Goal: Information Seeking & Learning: Learn about a topic

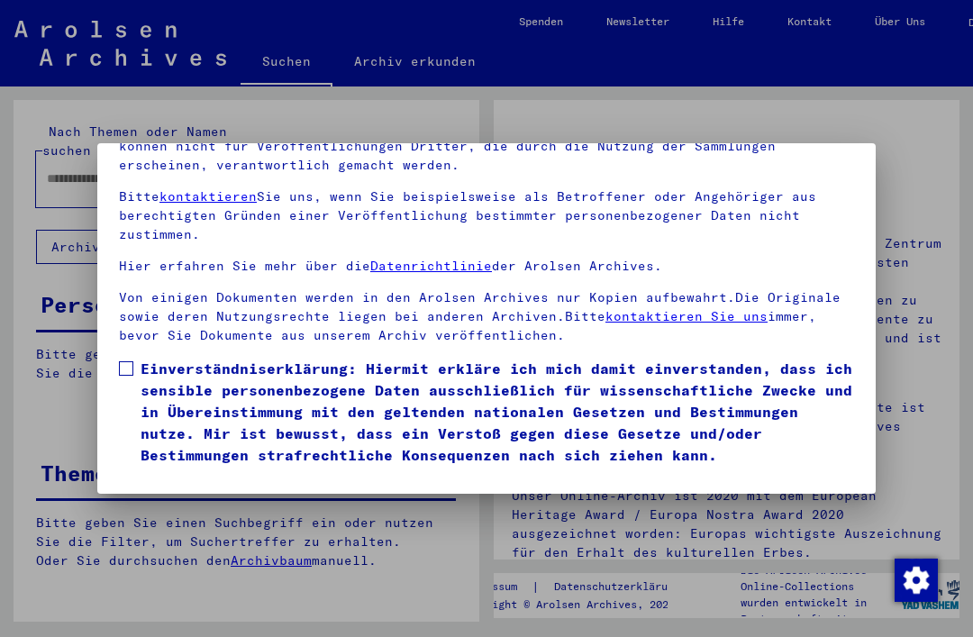
scroll to position [191, 0]
click at [125, 361] on span at bounding box center [126, 368] width 14 height 14
click at [208, 475] on button "Ich stimme zu" at bounding box center [187, 492] width 136 height 34
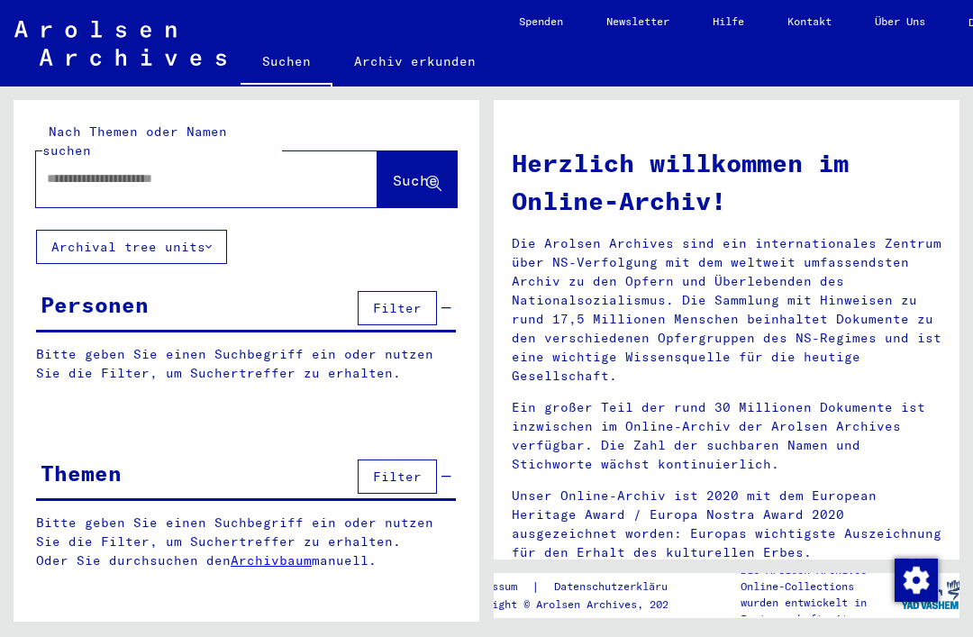
click at [159, 169] on input "text" at bounding box center [185, 178] width 276 height 19
type input "**********"
click at [412, 171] on span "Suche" at bounding box center [415, 180] width 45 height 18
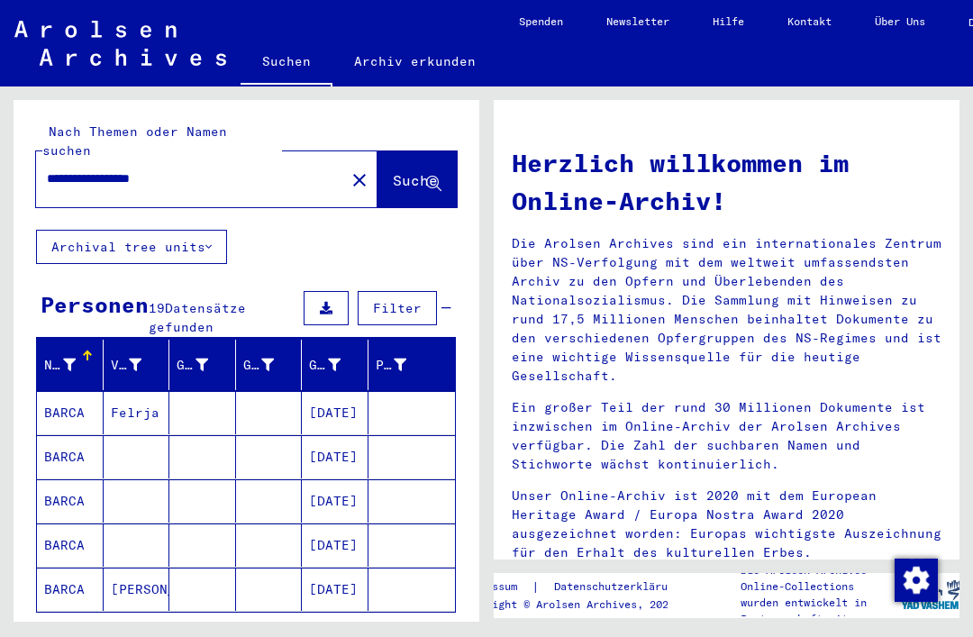
scroll to position [42, 0]
click at [214, 630] on span "Alle Ergebnisse anzeigen" at bounding box center [148, 638] width 195 height 16
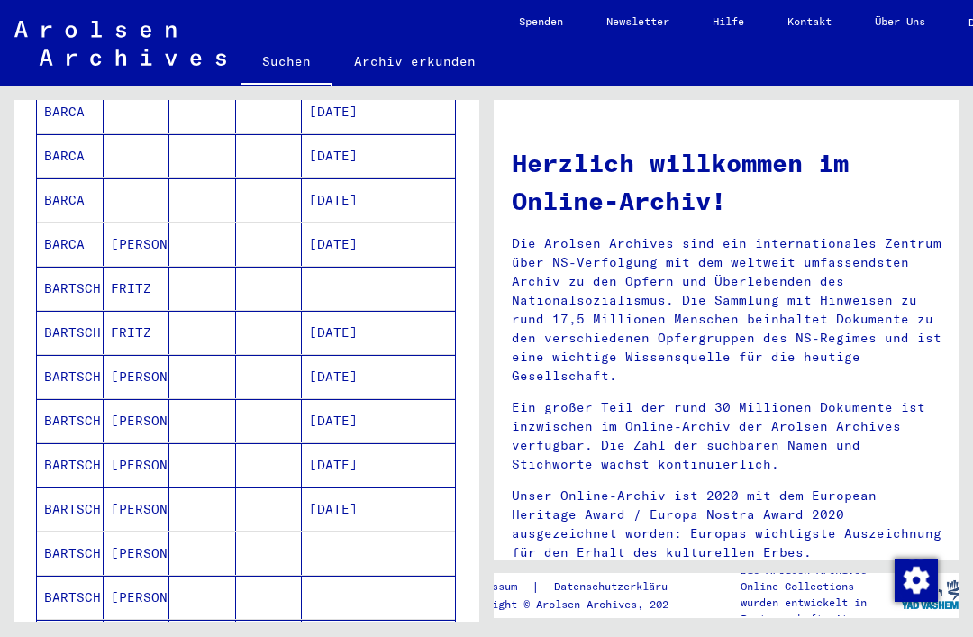
scroll to position [372, 0]
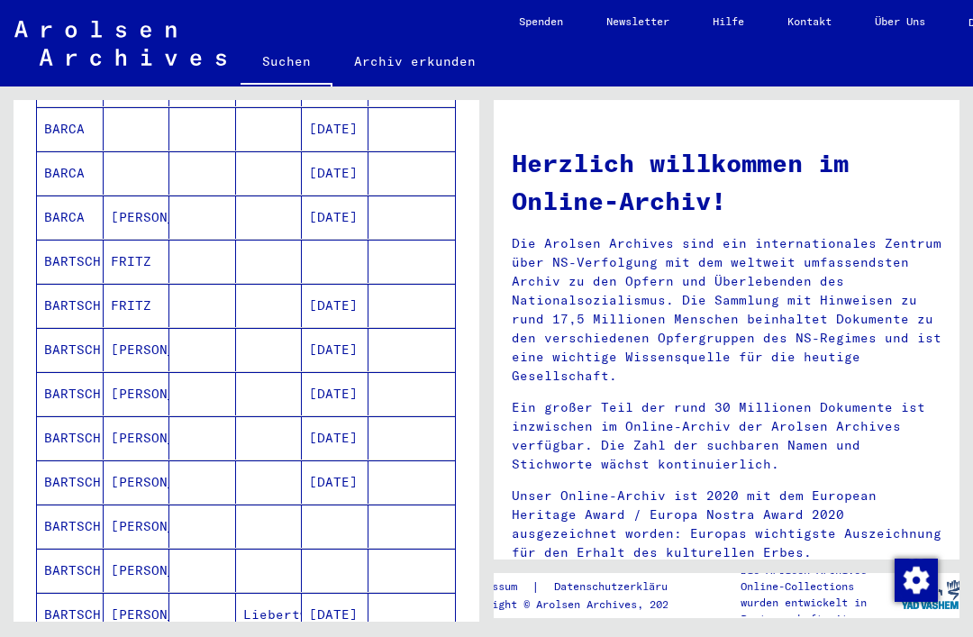
click at [119, 548] on mat-cell "[PERSON_NAME]" at bounding box center [137, 569] width 67 height 43
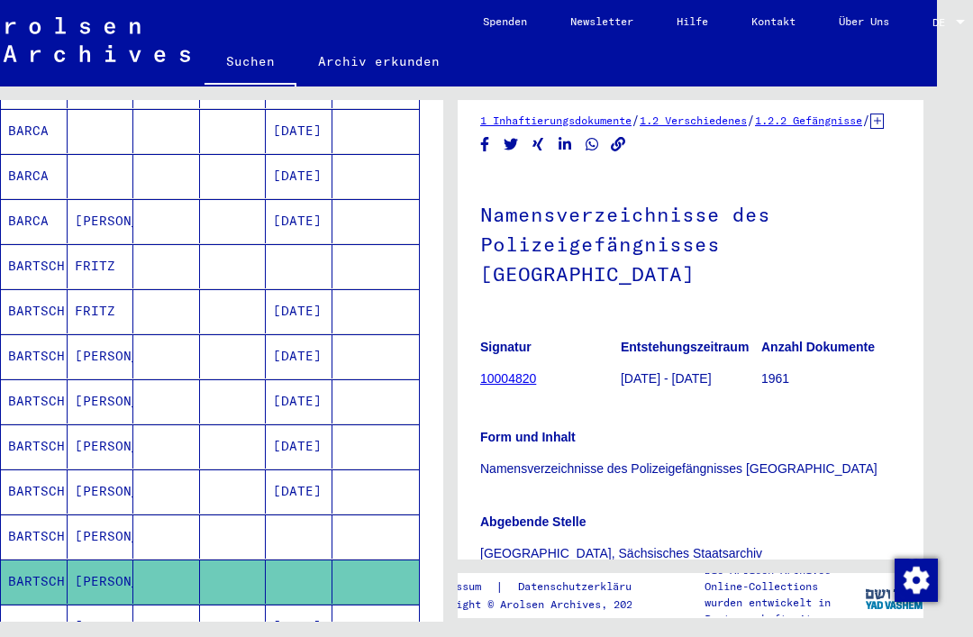
scroll to position [12, 0]
click at [509, 371] on link "10004820" at bounding box center [508, 378] width 56 height 14
click at [522, 371] on link "10004820" at bounding box center [508, 378] width 56 height 14
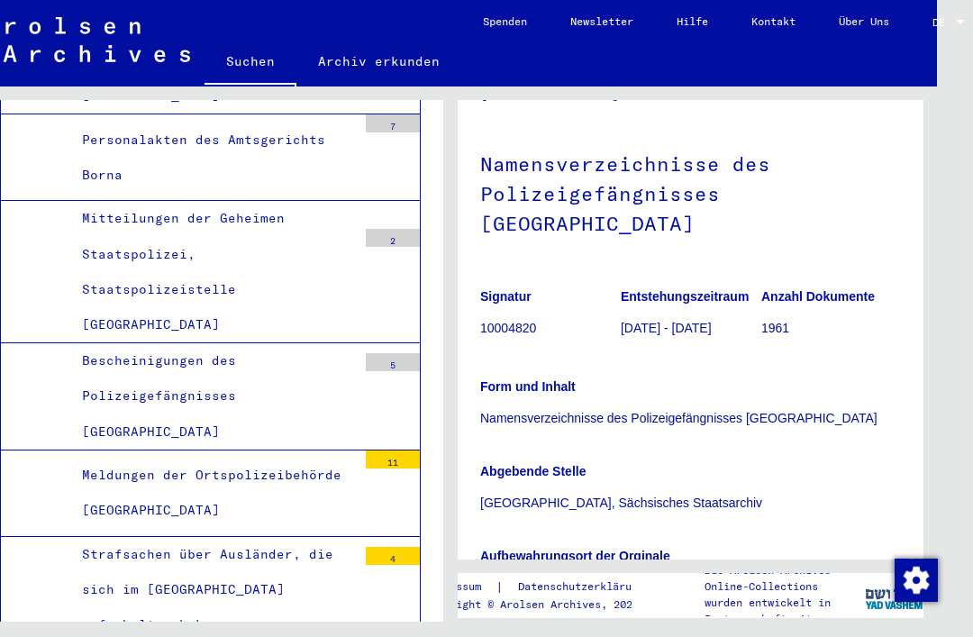
scroll to position [50, 0]
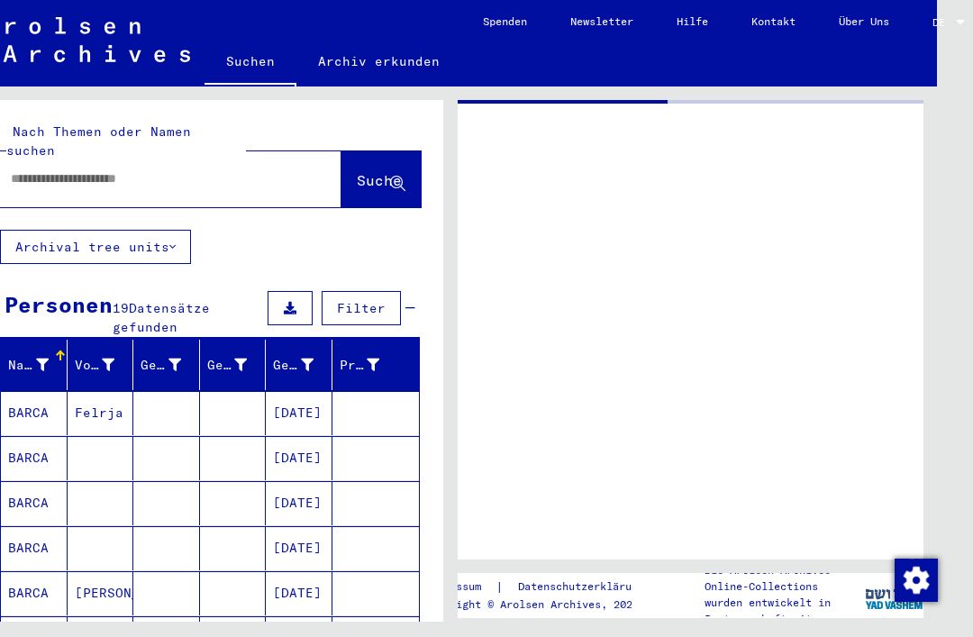
type input "********"
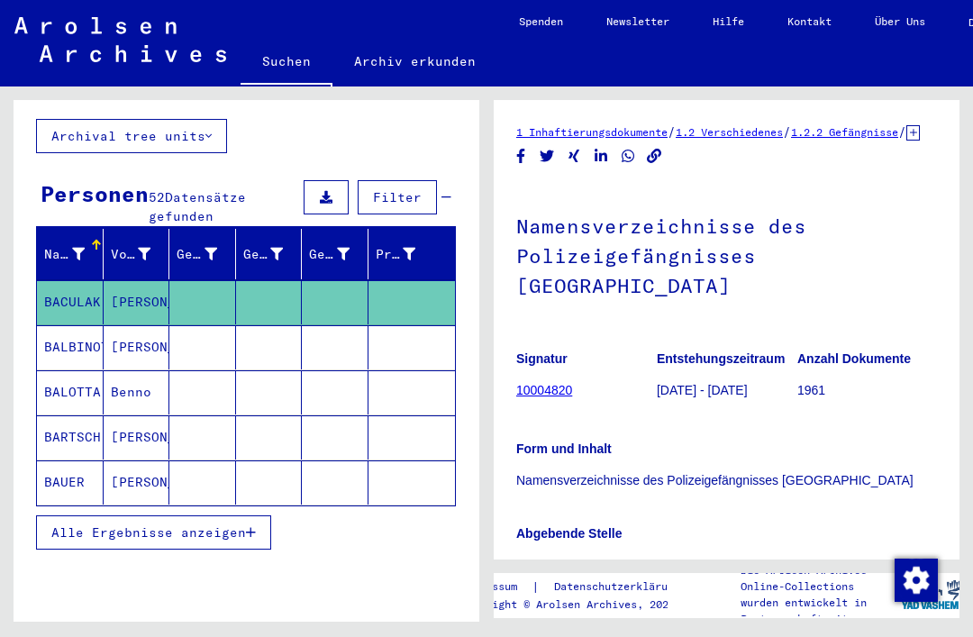
scroll to position [111, 0]
click at [202, 524] on span "Alle Ergebnisse anzeigen" at bounding box center [148, 532] width 195 height 16
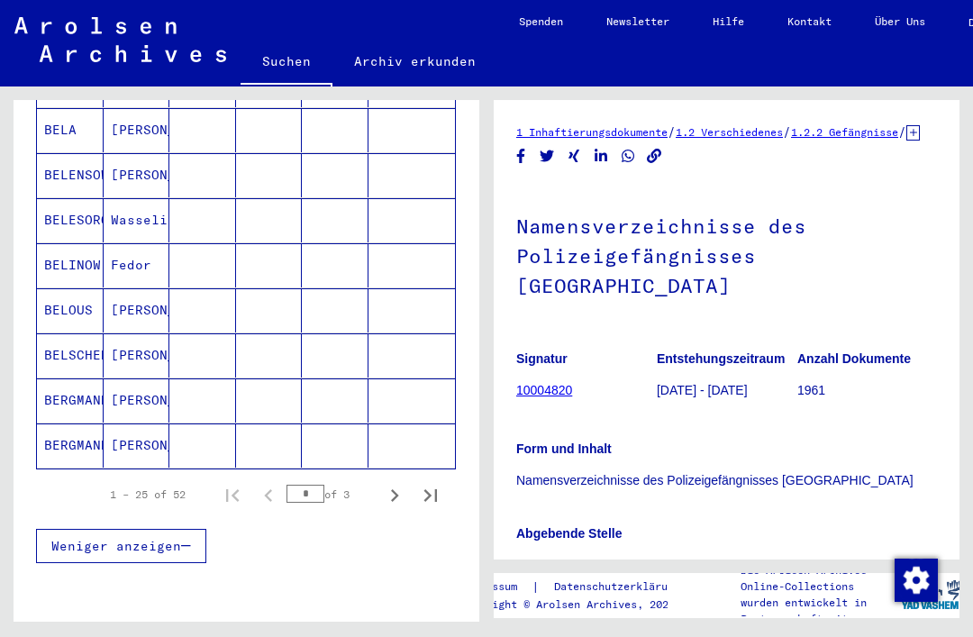
scroll to position [1047, 0]
click at [313, 485] on input "*" at bounding box center [305, 494] width 38 height 18
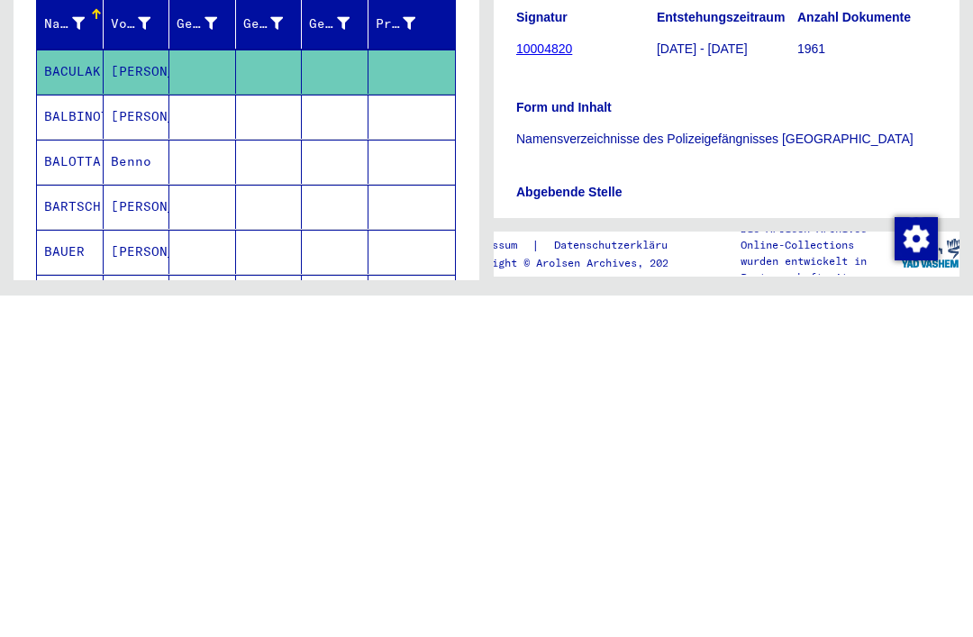
scroll to position [0, 0]
click at [565, 503] on div "Abgebende Stelle [GEOGRAPHIC_DATA], Sächsisches Staatsarchiv" at bounding box center [726, 539] width 421 height 72
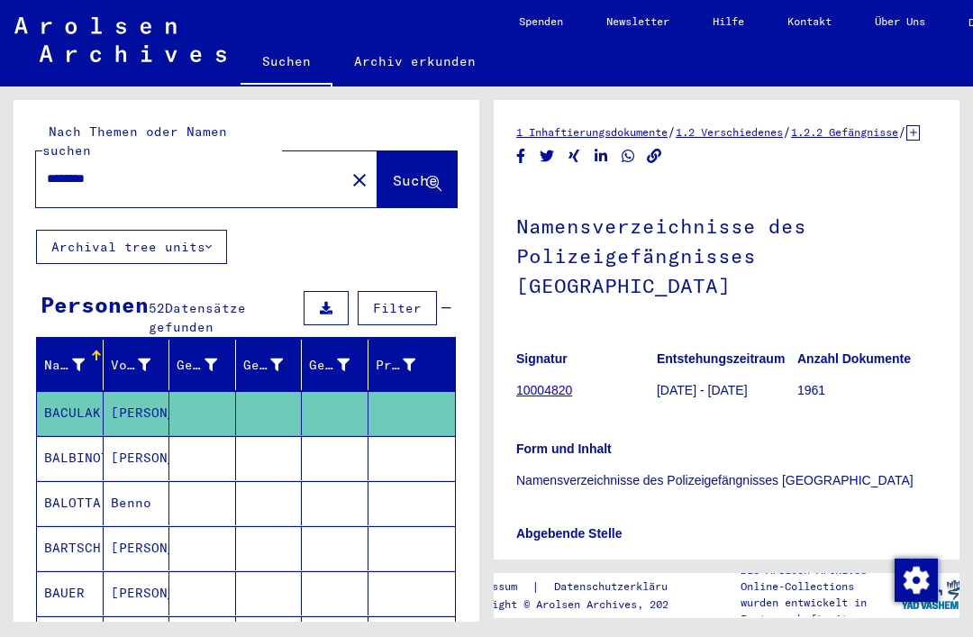
click at [171, 169] on input "********" at bounding box center [190, 178] width 287 height 19
click at [349, 169] on mat-icon "close" at bounding box center [360, 180] width 22 height 22
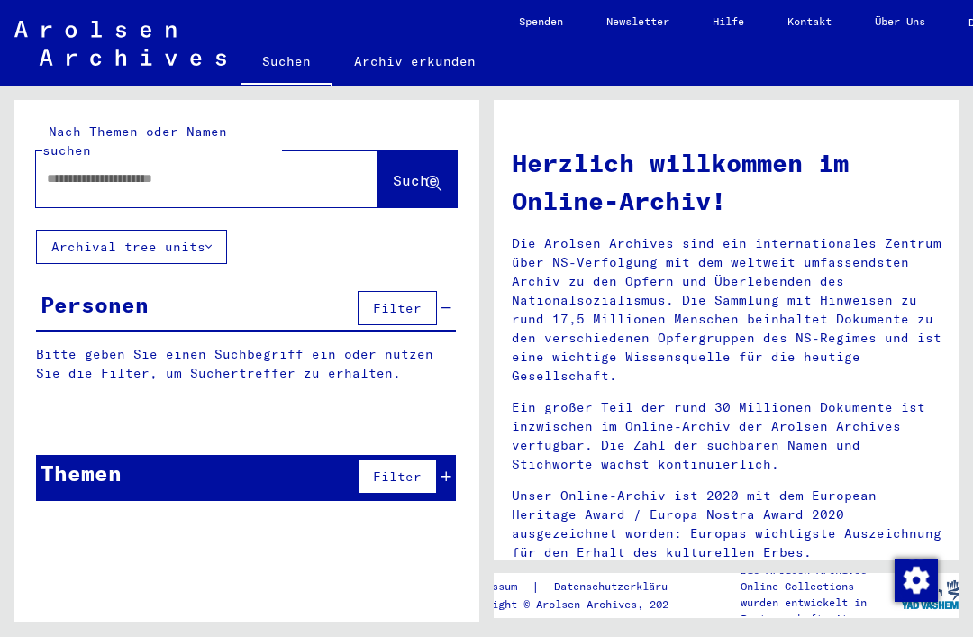
click at [178, 169] on input "text" at bounding box center [185, 178] width 276 height 19
click at [419, 171] on span "Suche" at bounding box center [415, 180] width 45 height 18
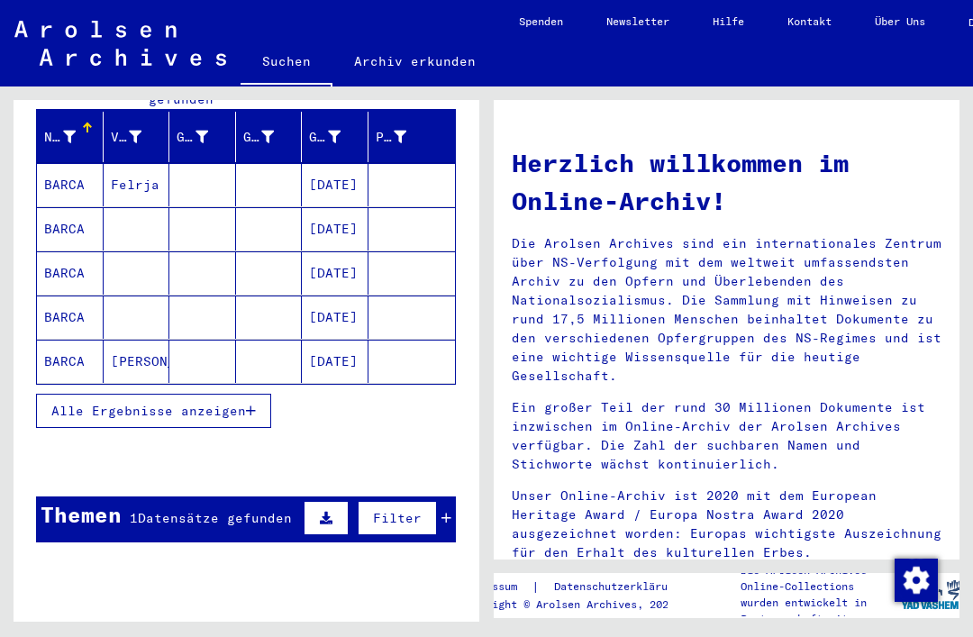
scroll to position [227, 0]
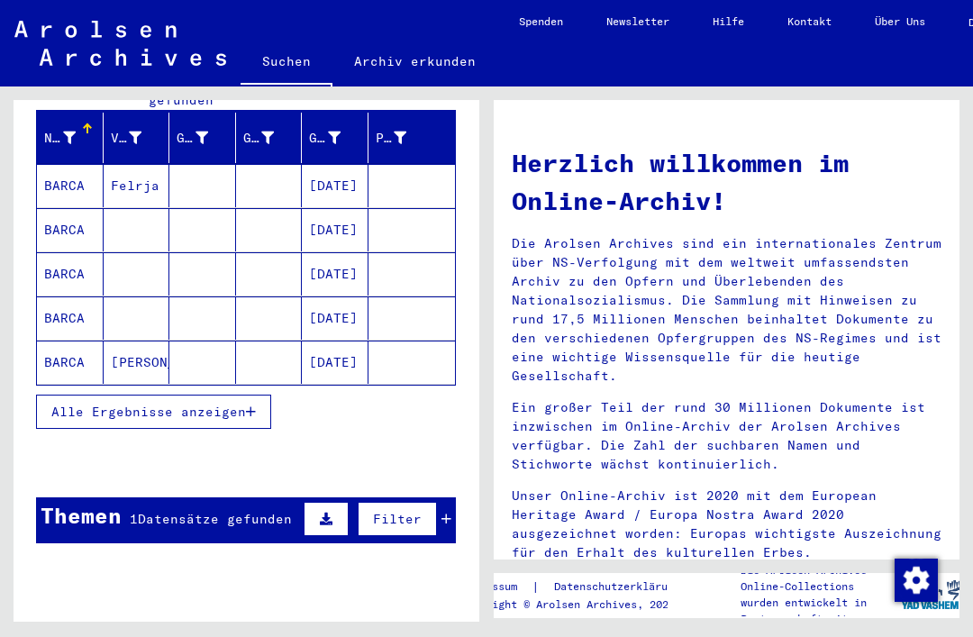
click at [238, 403] on span "Alle Ergebnisse anzeigen" at bounding box center [148, 411] width 195 height 16
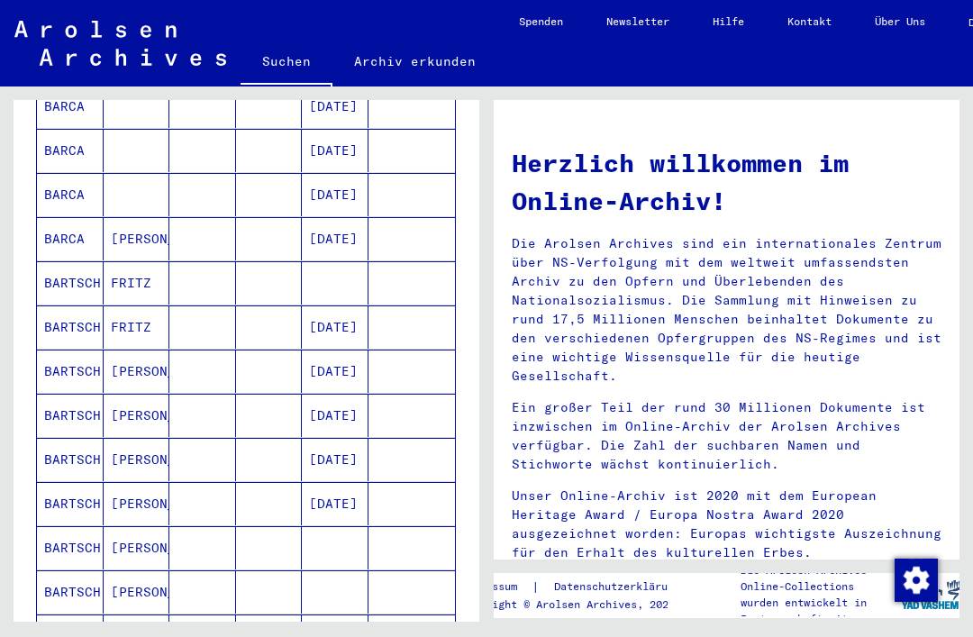
scroll to position [350, 0]
click at [116, 305] on mat-cell "FRITZ" at bounding box center [137, 326] width 67 height 43
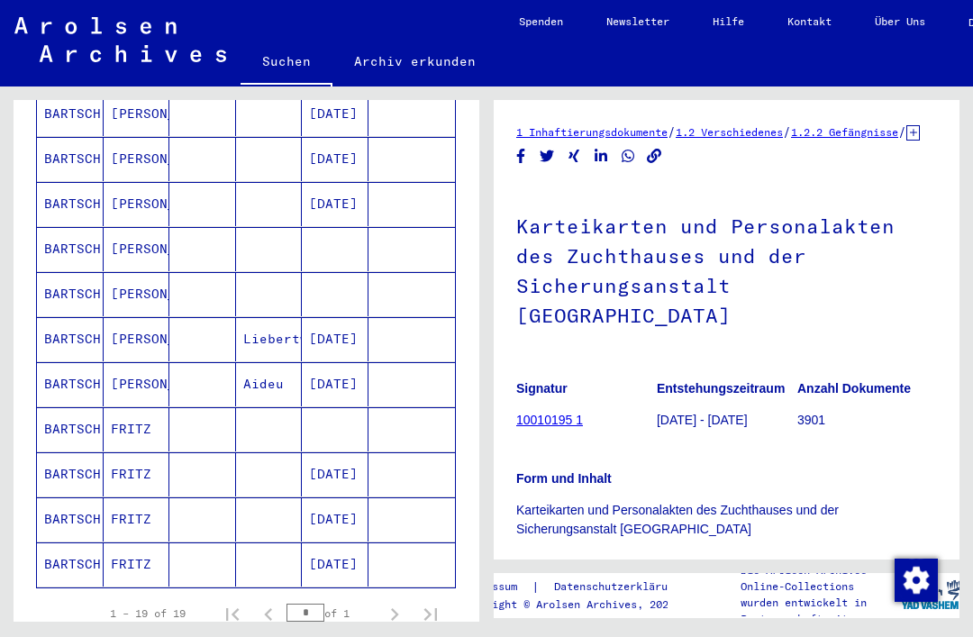
scroll to position [661, 0]
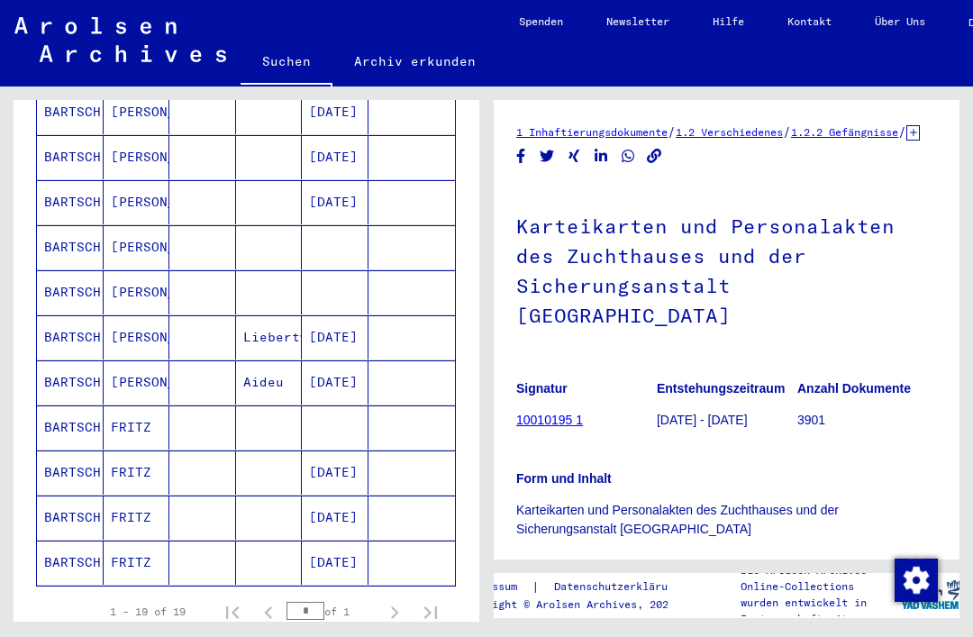
click at [90, 409] on mat-cell "BARTSCH" at bounding box center [70, 427] width 67 height 44
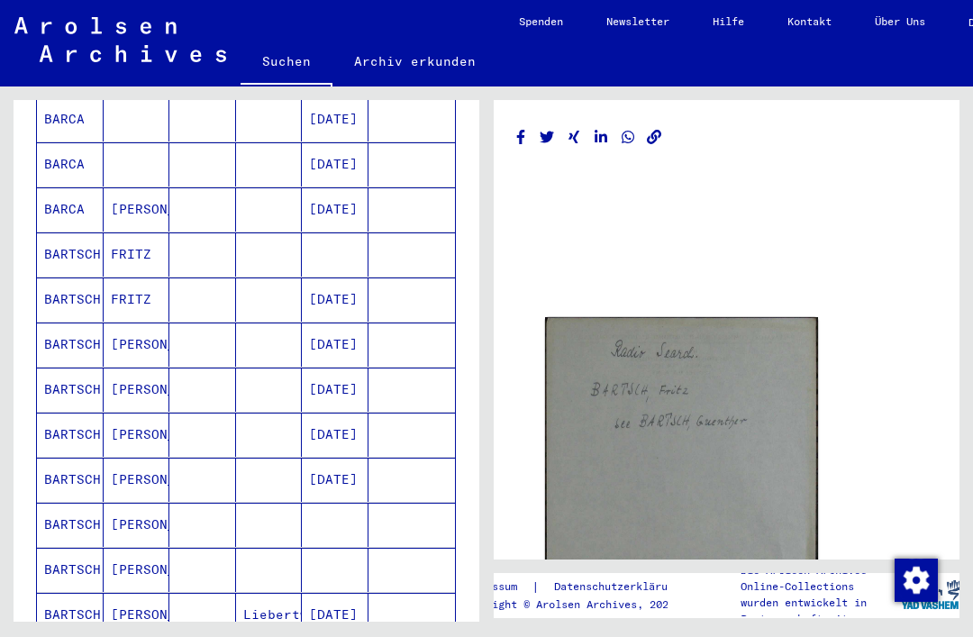
scroll to position [363, 0]
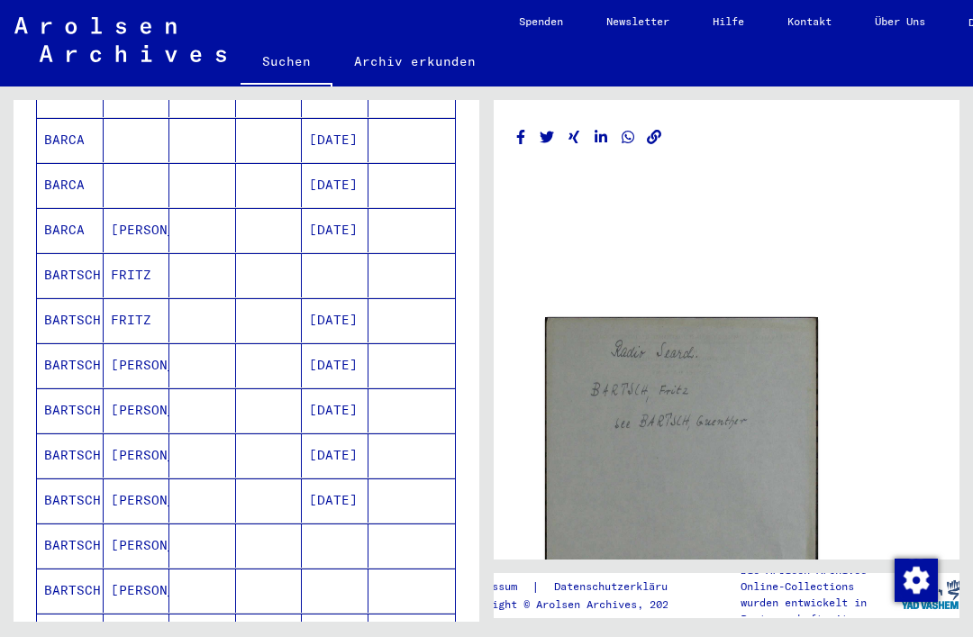
click at [74, 433] on mat-cell "BARTSCH" at bounding box center [70, 455] width 67 height 44
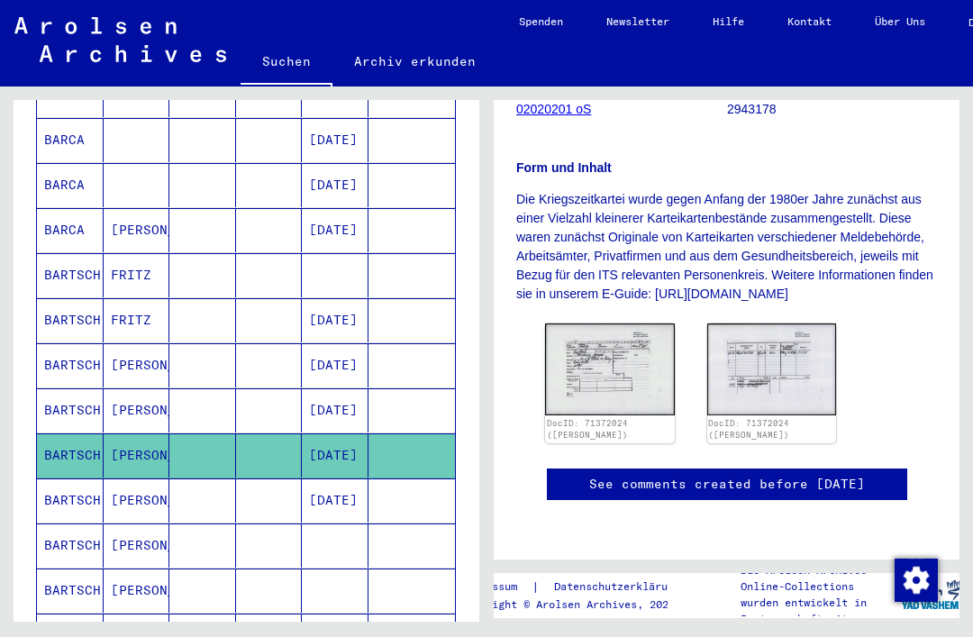
scroll to position [349, 0]
click at [80, 255] on mat-cell "BARTSCH" at bounding box center [70, 275] width 67 height 44
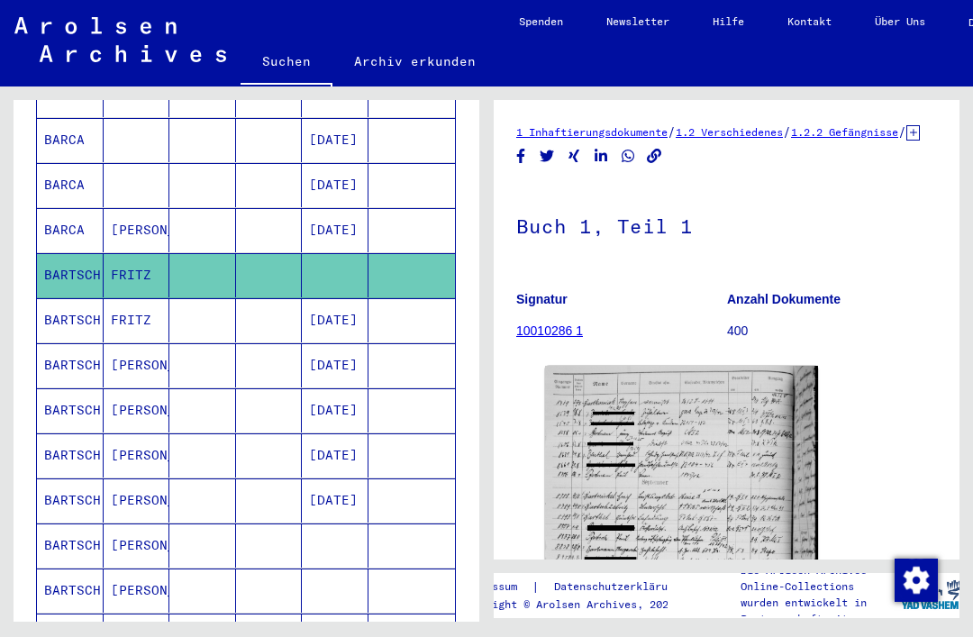
click at [82, 298] on mat-cell "BARTSCH" at bounding box center [70, 320] width 67 height 44
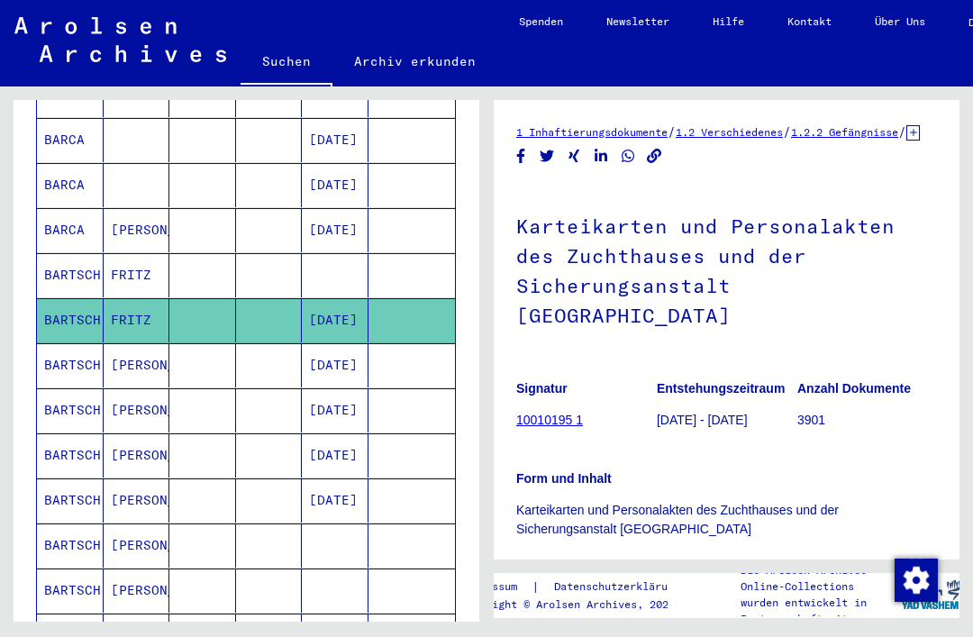
click at [70, 253] on mat-cell "BARTSCH" at bounding box center [70, 275] width 67 height 44
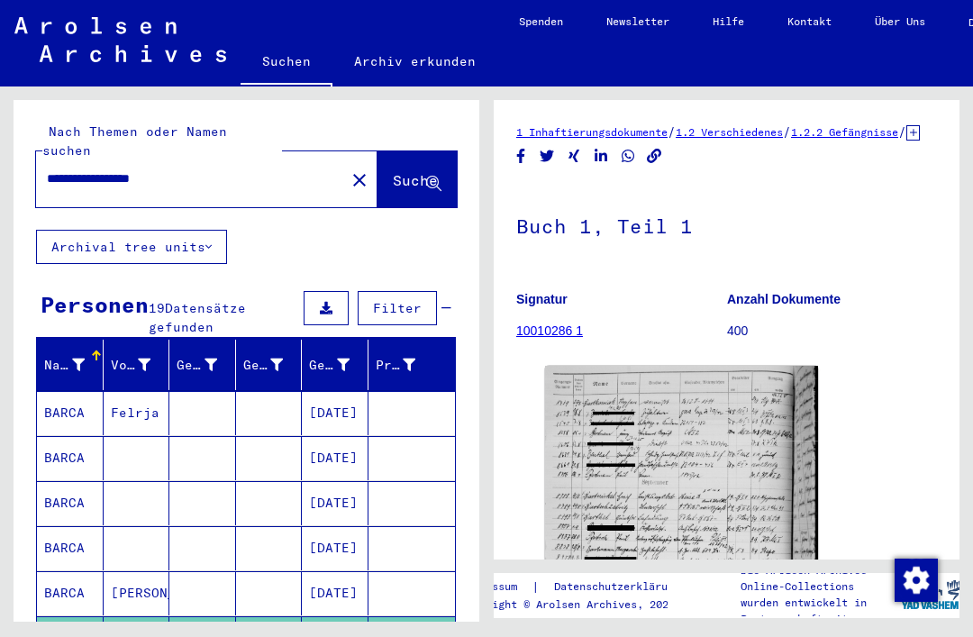
click at [203, 169] on input "**********" at bounding box center [190, 178] width 287 height 19
type input "*"
click at [410, 171] on span "Suche" at bounding box center [415, 180] width 45 height 18
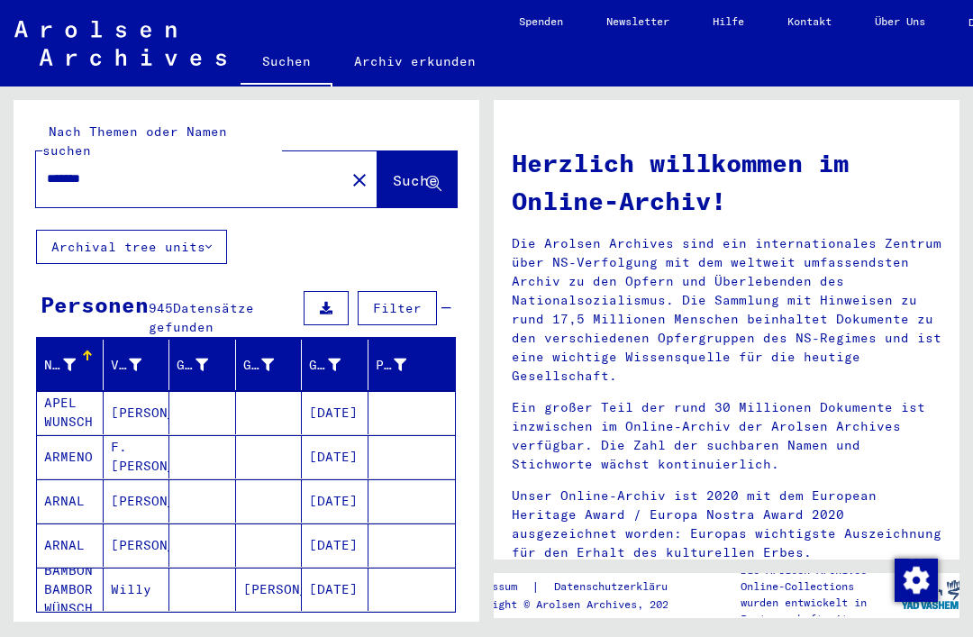
click at [125, 169] on input "******" at bounding box center [185, 178] width 276 height 19
type input "*"
click at [412, 171] on span "Suche" at bounding box center [415, 180] width 45 height 18
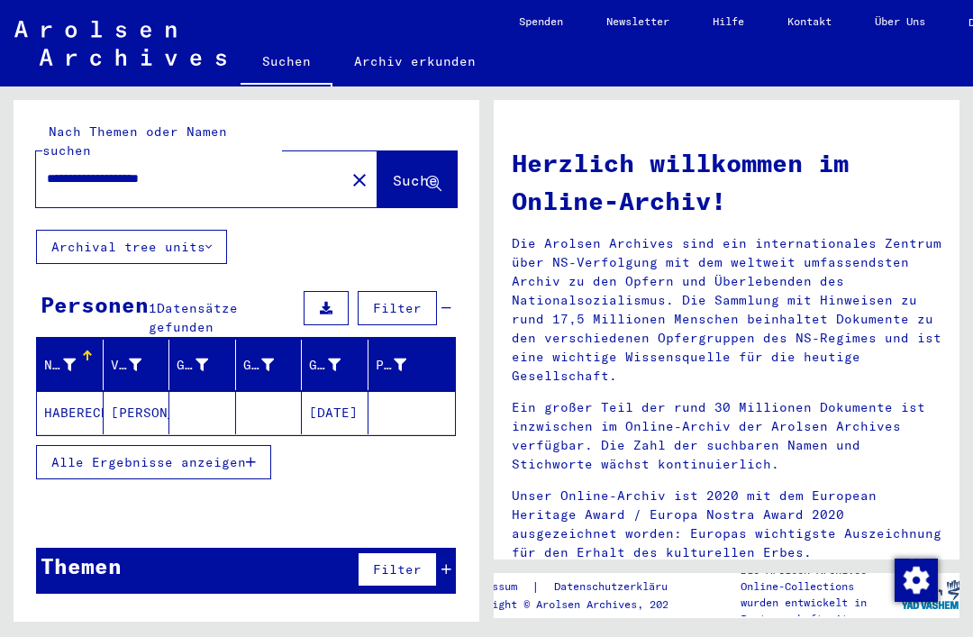
click at [79, 391] on mat-cell "HABERECHT" at bounding box center [70, 412] width 67 height 43
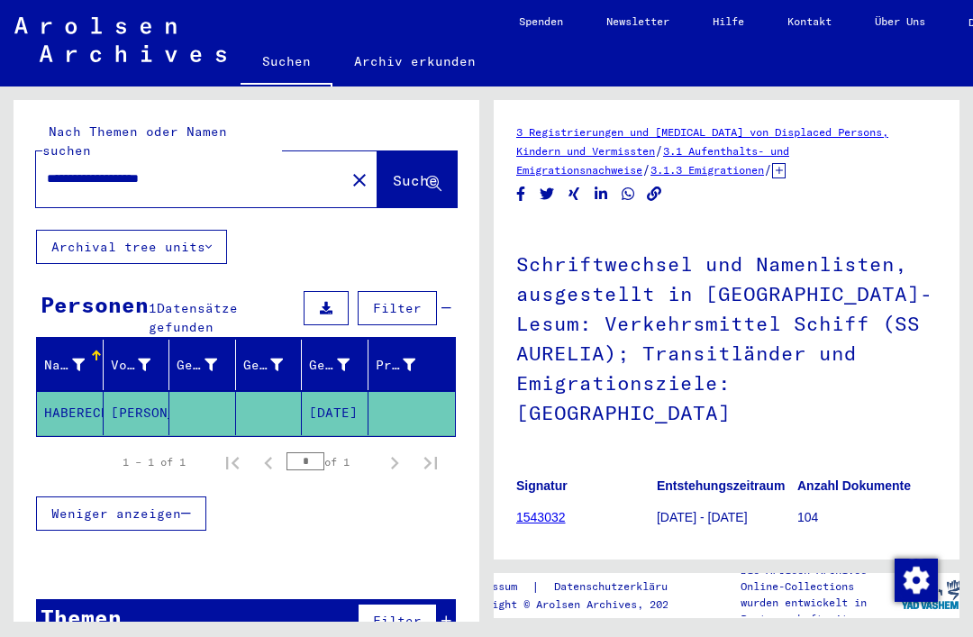
scroll to position [42, 0]
click at [216, 169] on input "**********" at bounding box center [190, 178] width 287 height 19
type input "*"
click at [394, 151] on button "Suche" at bounding box center [416, 179] width 79 height 56
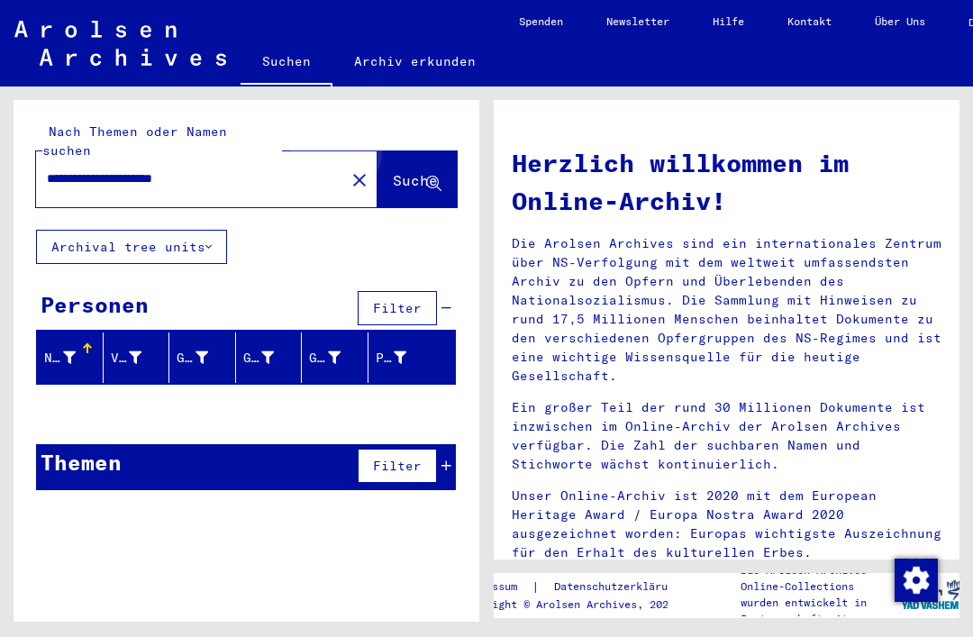
click at [401, 171] on span "Suche" at bounding box center [415, 180] width 45 height 18
click at [244, 169] on input "**********" at bounding box center [185, 178] width 276 height 19
type input "**********"
click at [398, 171] on span "Suche" at bounding box center [415, 180] width 45 height 18
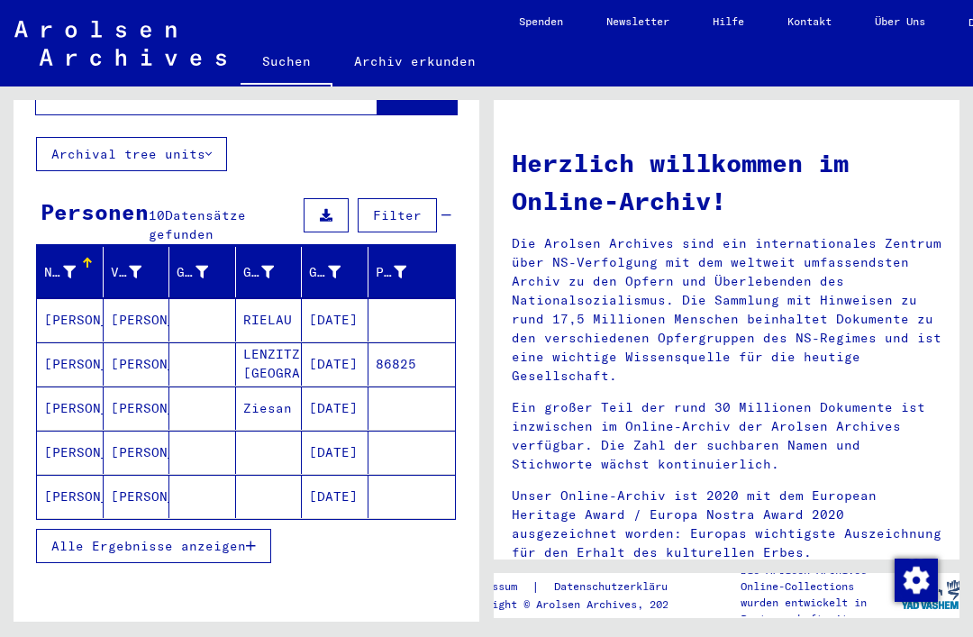
scroll to position [92, 0]
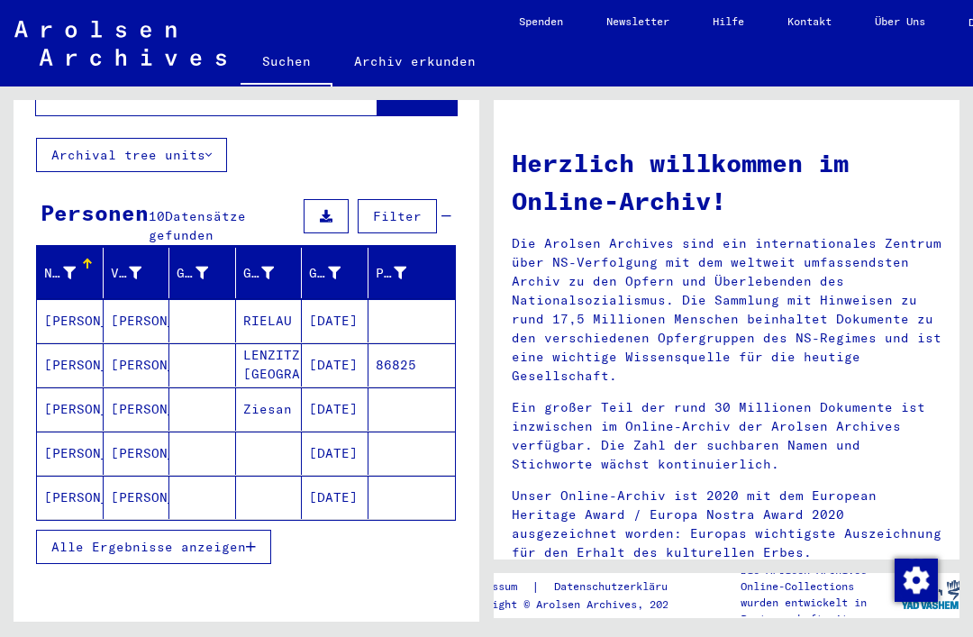
click at [102, 530] on button "Alle Ergebnisse anzeigen" at bounding box center [153, 547] width 235 height 34
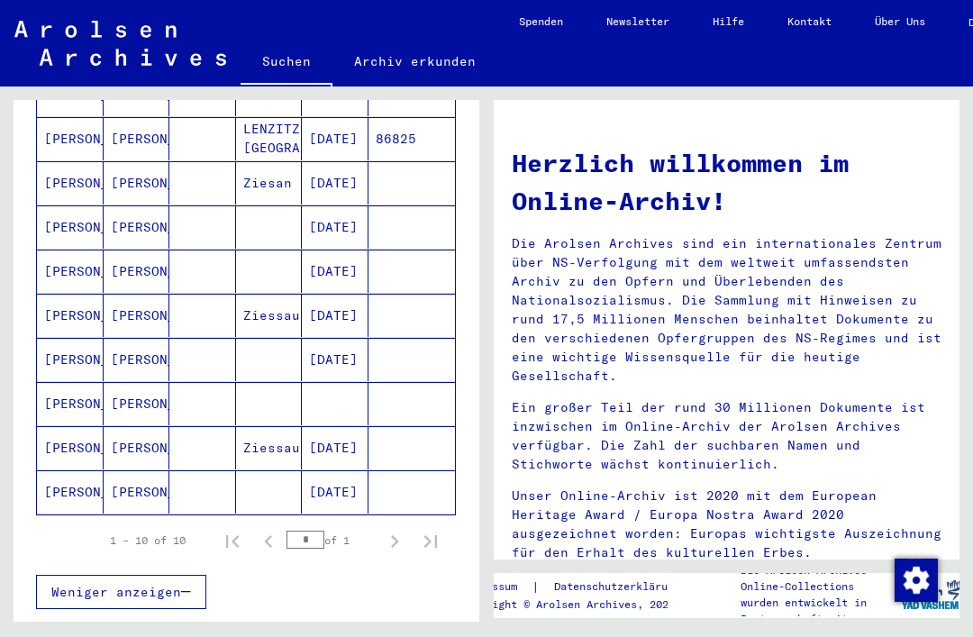
scroll to position [320, 0]
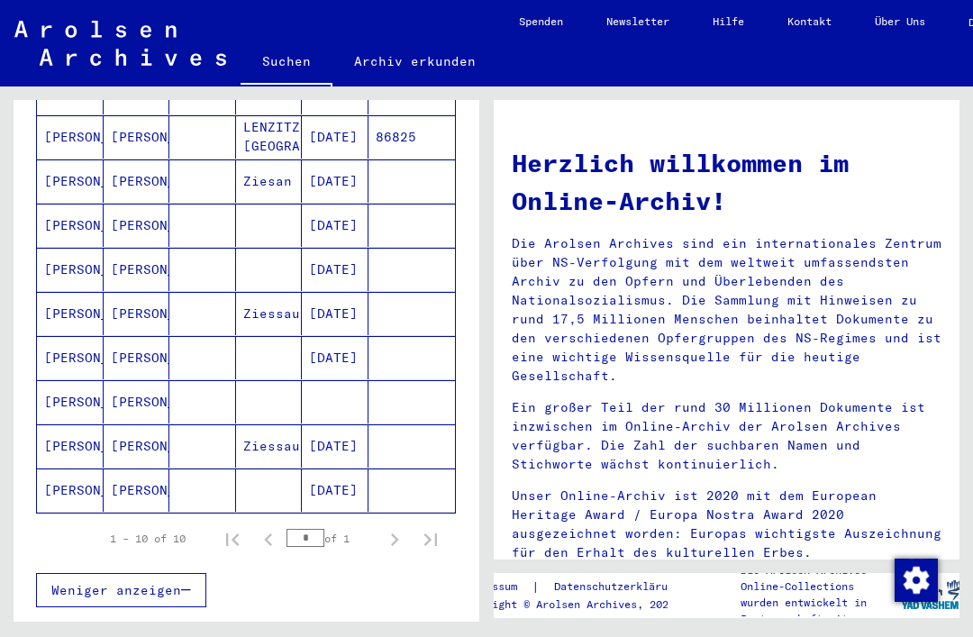
click at [64, 336] on mat-cell "[PERSON_NAME]" at bounding box center [70, 357] width 67 height 43
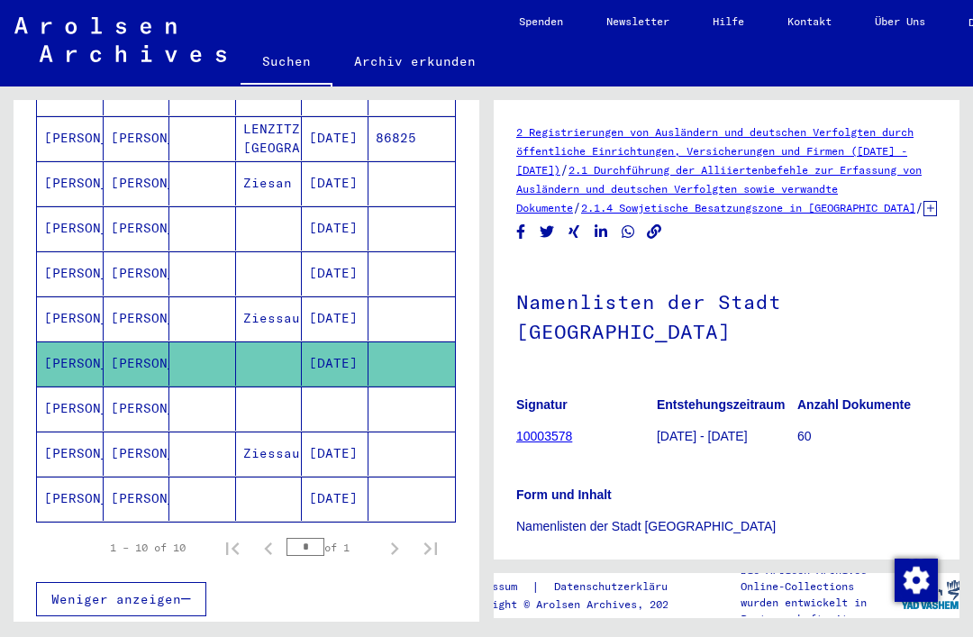
click at [71, 476] on mat-cell "[PERSON_NAME]" at bounding box center [70, 498] width 67 height 44
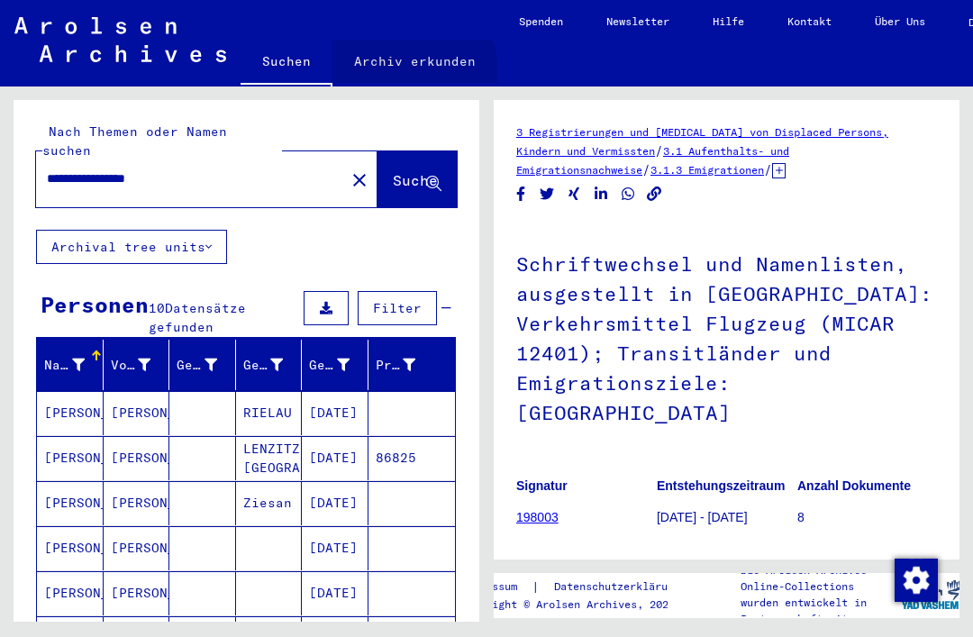
click at [409, 72] on link "Archiv erkunden" at bounding box center [414, 61] width 165 height 43
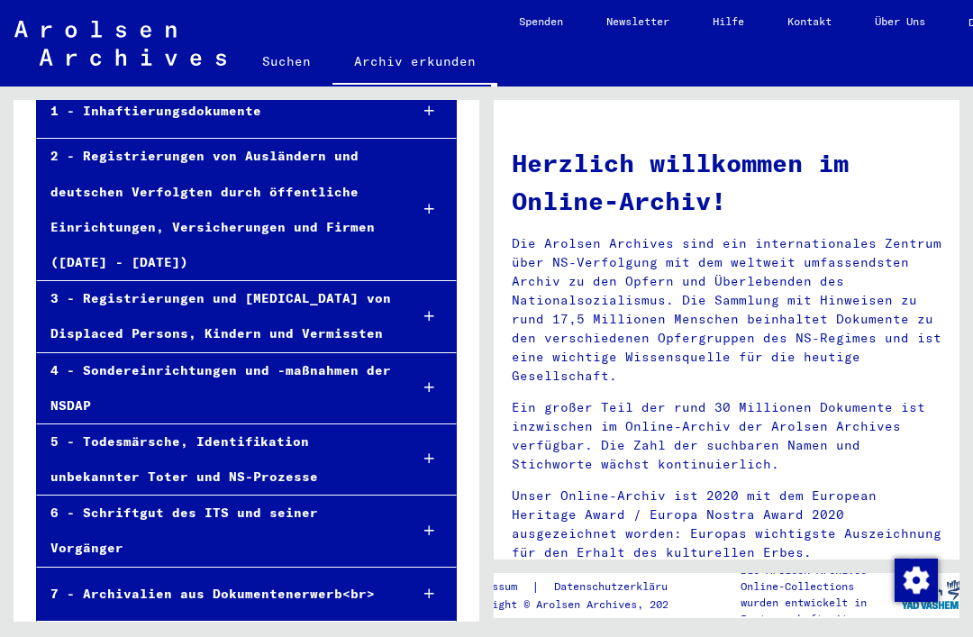
scroll to position [204, 0]
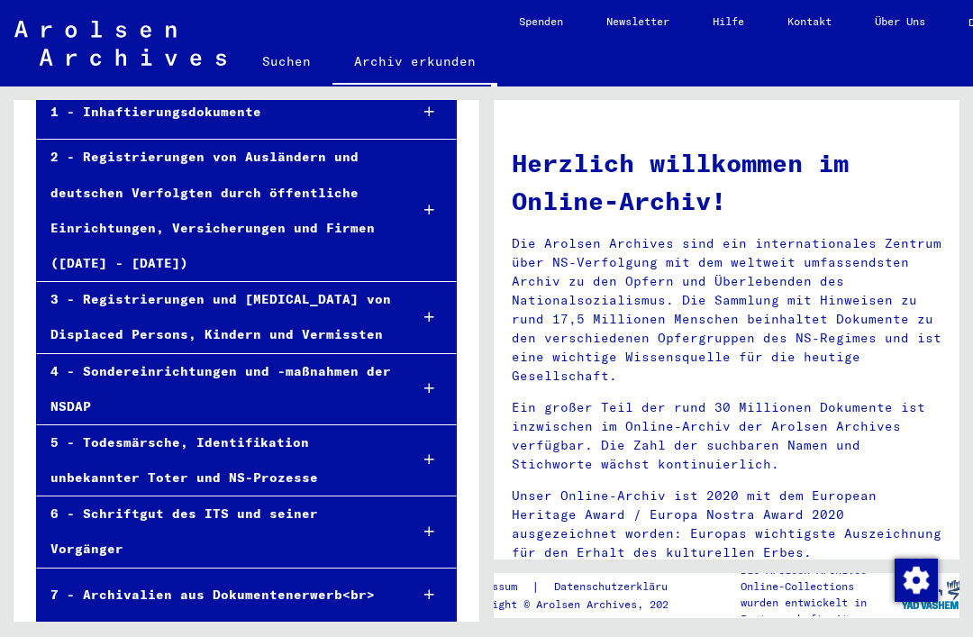
click at [120, 354] on div "4 - Sondereinrichtungen und -maßnahmen der NSDAP" at bounding box center [215, 389] width 357 height 70
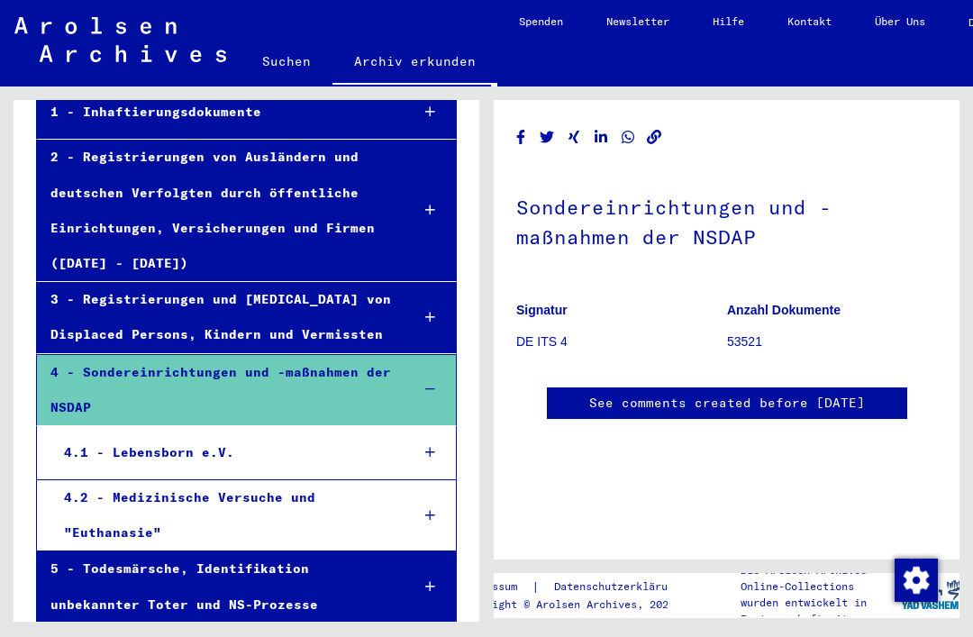
click at [76, 300] on div "3 - Registrierungen und [MEDICAL_DATA] von Displaced Persons, Kindern und Vermi…" at bounding box center [216, 317] width 358 height 70
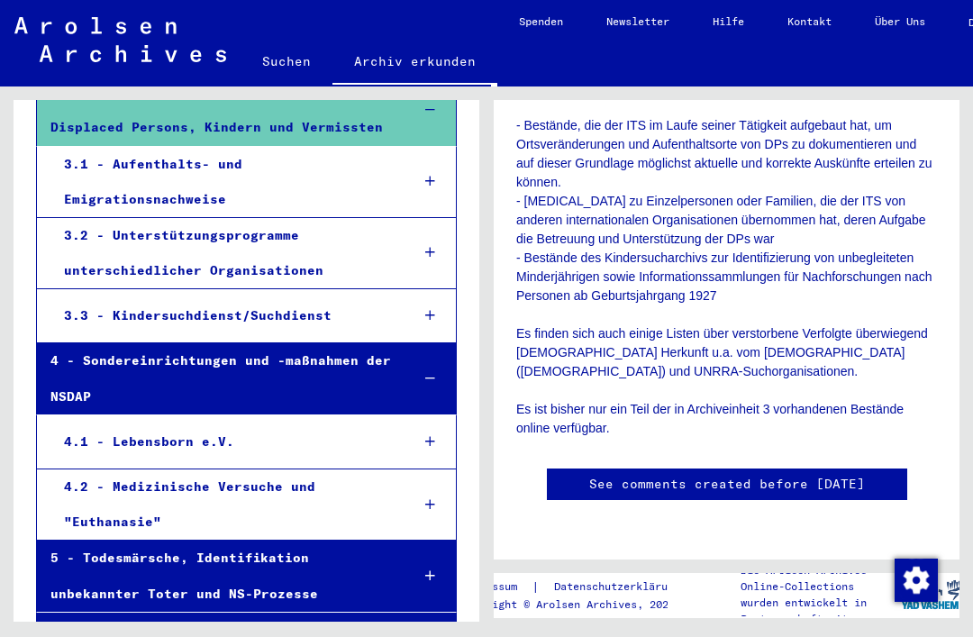
scroll to position [412, 0]
click at [130, 298] on div "3.3 - Kindersuchdienst/Suchdienst" at bounding box center [222, 315] width 345 height 35
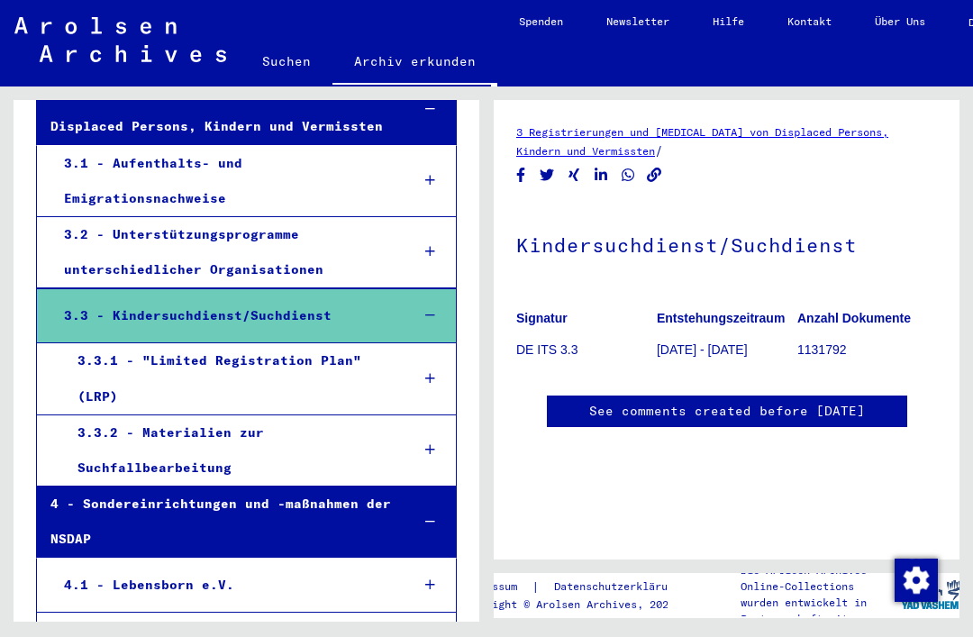
click at [783, 257] on h1 "Kindersuchdienst/Suchdienst" at bounding box center [726, 243] width 421 height 79
click at [776, 245] on h1 "Kindersuchdienst/Suchdienst" at bounding box center [726, 243] width 421 height 79
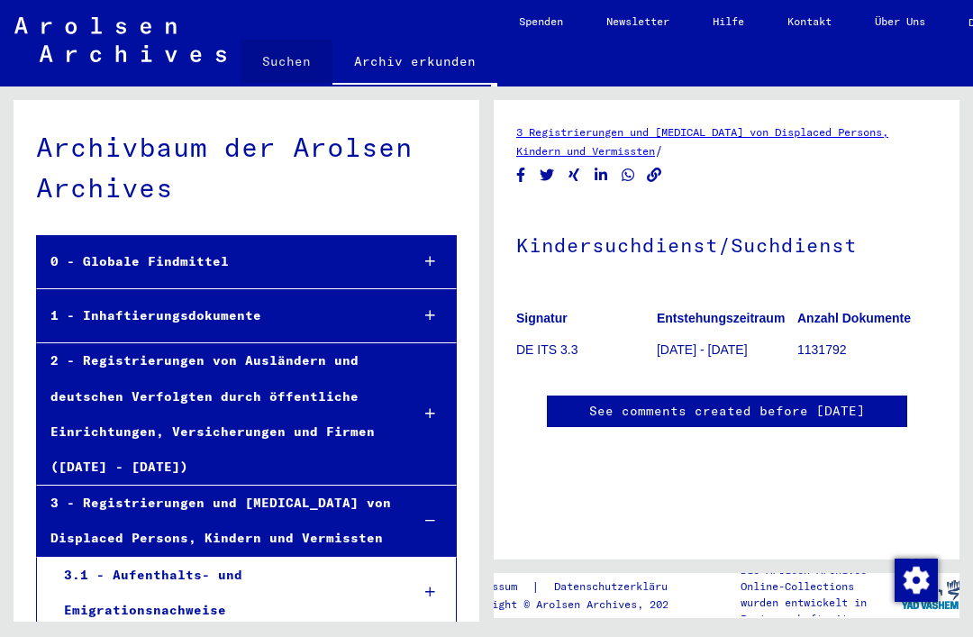
click at [285, 67] on link "Suchen" at bounding box center [286, 61] width 92 height 43
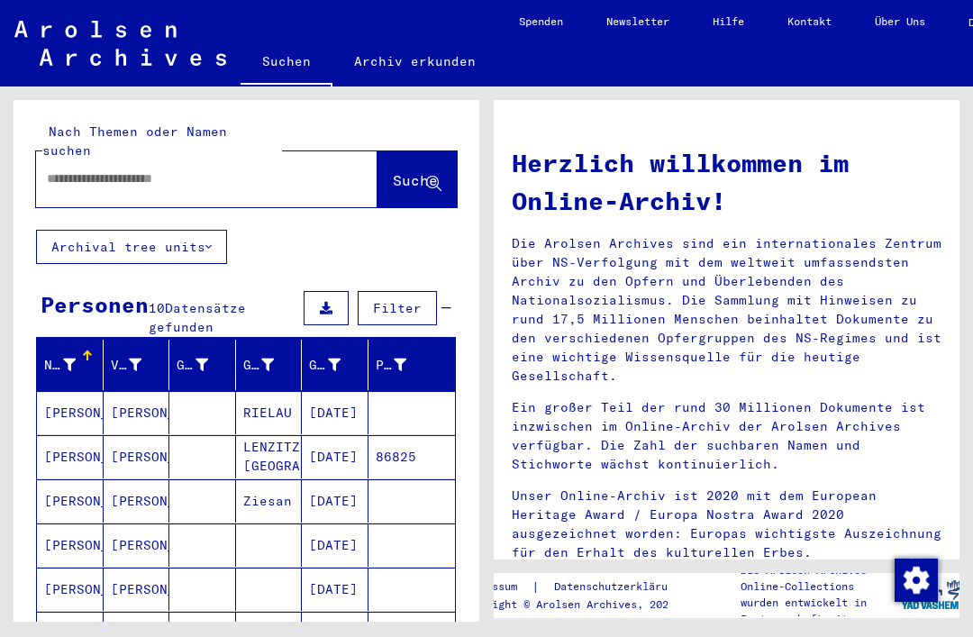
click at [171, 169] on input "text" at bounding box center [185, 178] width 276 height 19
click at [407, 171] on span "Suche" at bounding box center [415, 180] width 45 height 18
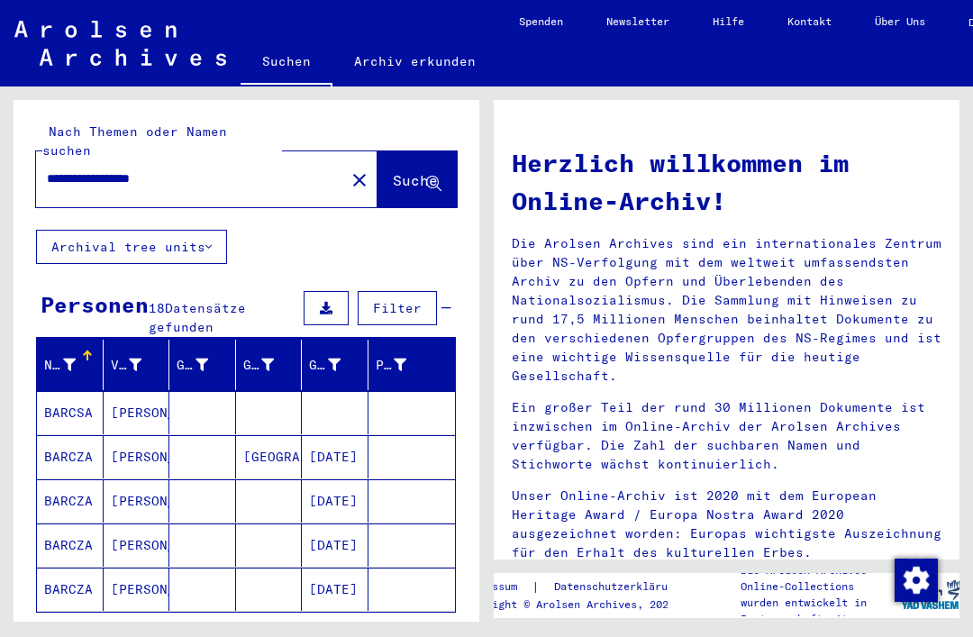
click at [238, 630] on button "Alle Ergebnisse anzeigen" at bounding box center [153, 638] width 235 height 34
click at [212, 169] on input "**********" at bounding box center [185, 178] width 276 height 19
click at [105, 169] on input "**********" at bounding box center [185, 178] width 276 height 19
click at [427, 171] on span "Suche" at bounding box center [415, 180] width 45 height 18
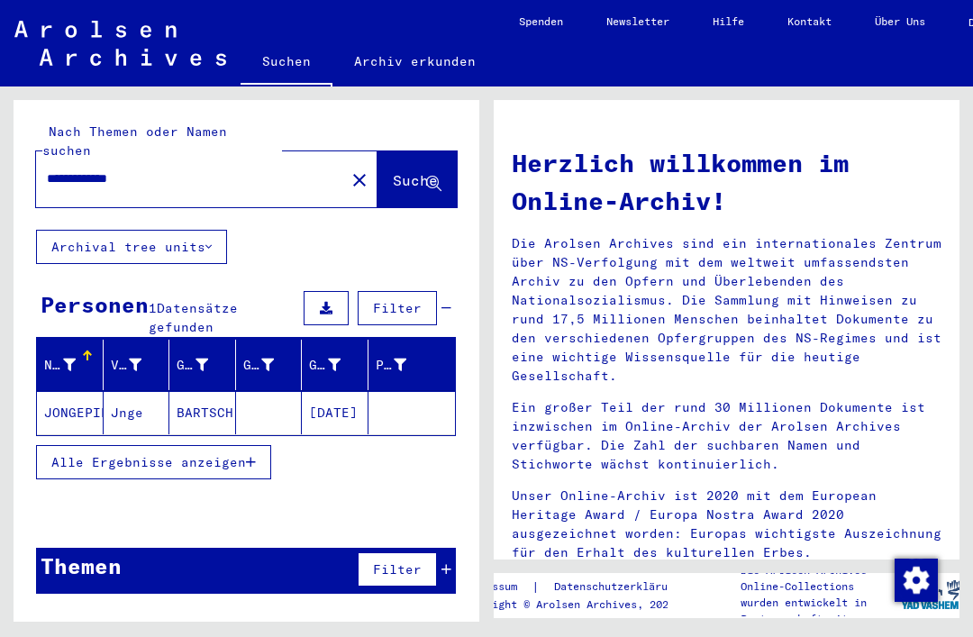
click at [192, 393] on mat-cell "BARTSCH" at bounding box center [202, 412] width 67 height 43
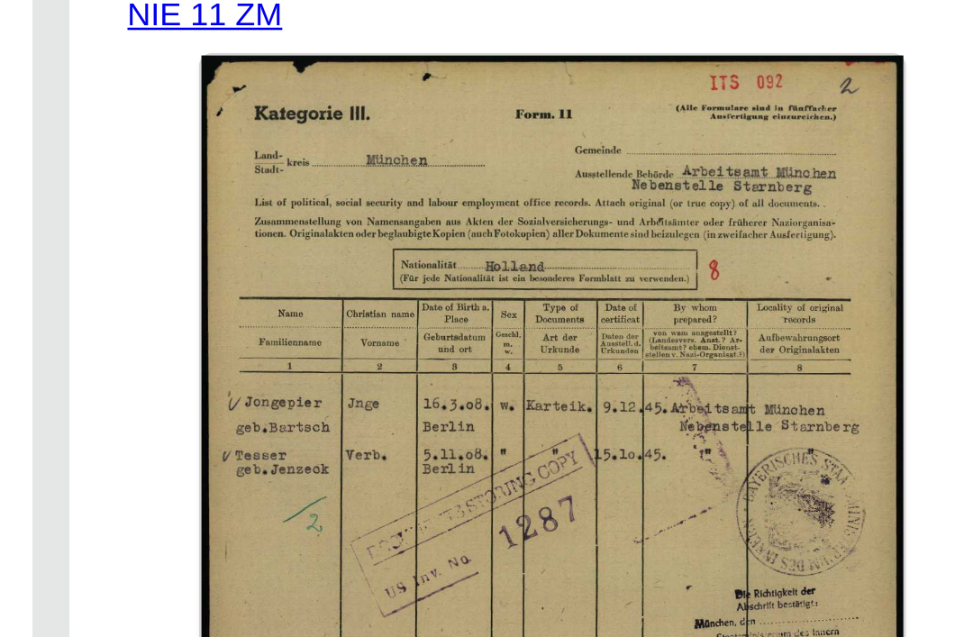
scroll to position [181, 0]
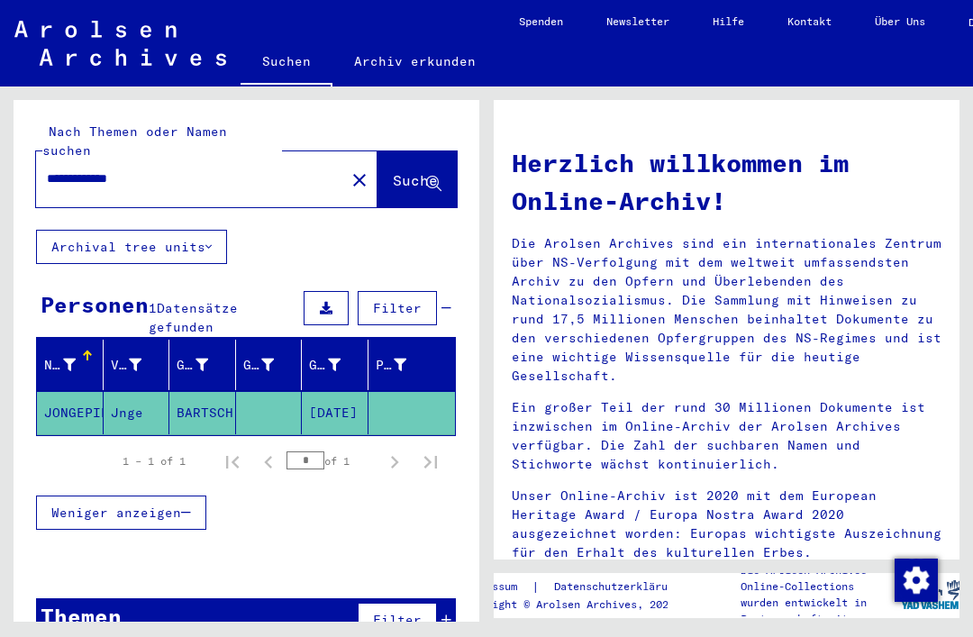
click at [85, 169] on input "**********" at bounding box center [185, 178] width 276 height 19
click at [407, 171] on span "Suche" at bounding box center [415, 180] width 45 height 18
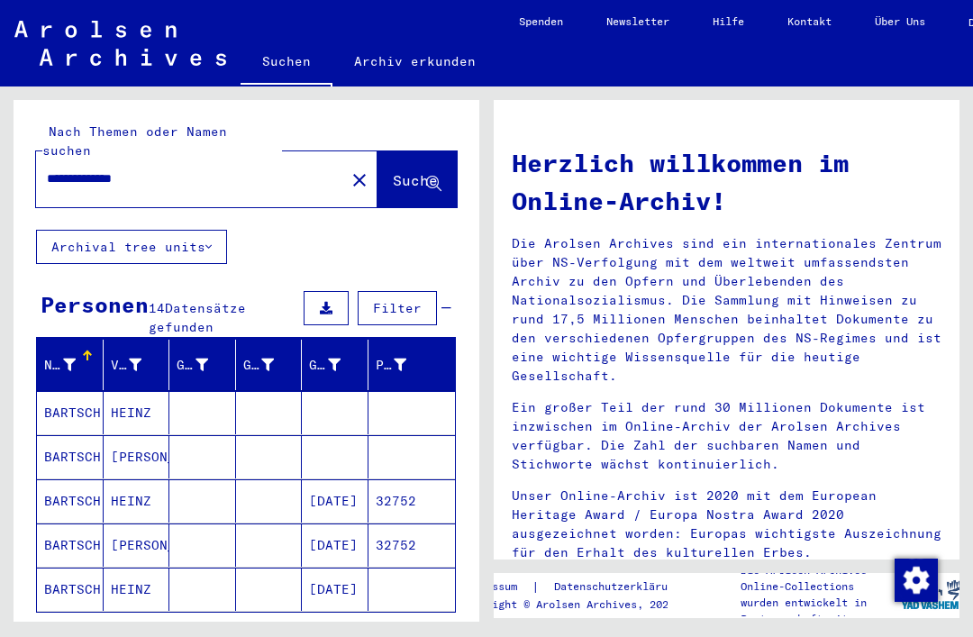
click at [113, 539] on mat-cell "[PERSON_NAME]" at bounding box center [137, 544] width 67 height 43
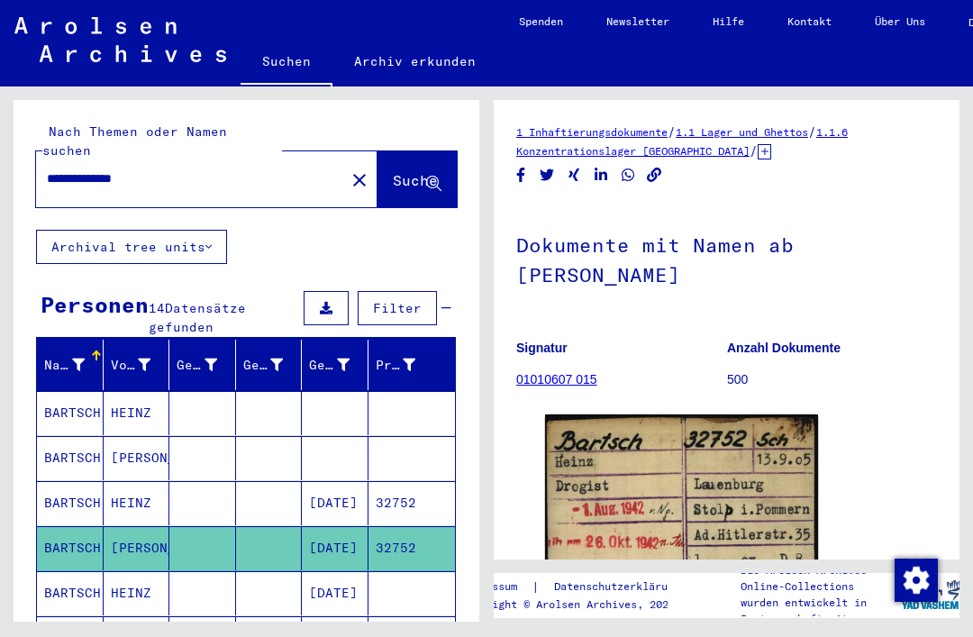
scroll to position [7, 0]
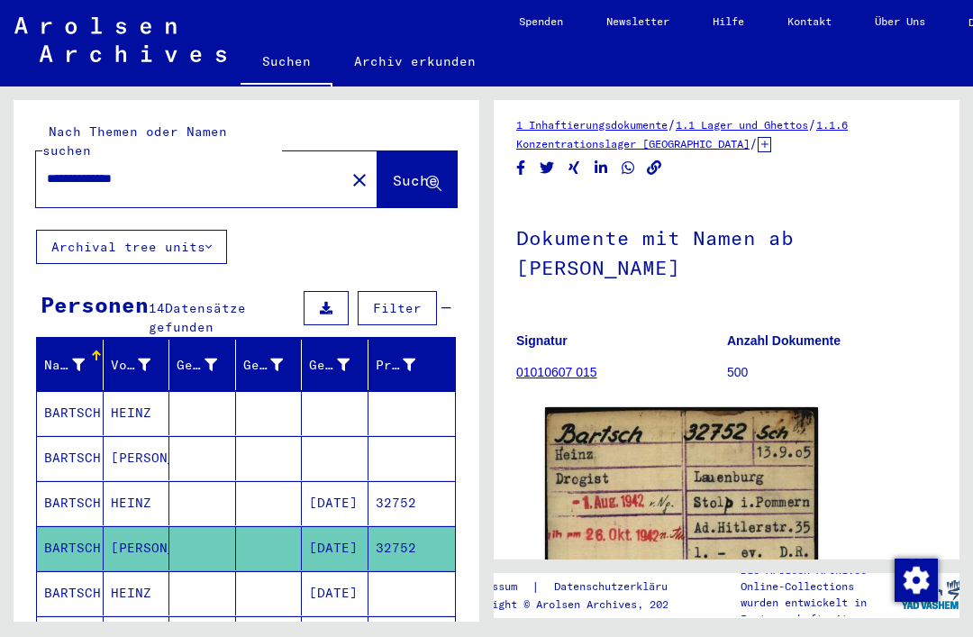
click at [126, 583] on mat-cell "HEINZ" at bounding box center [137, 593] width 67 height 44
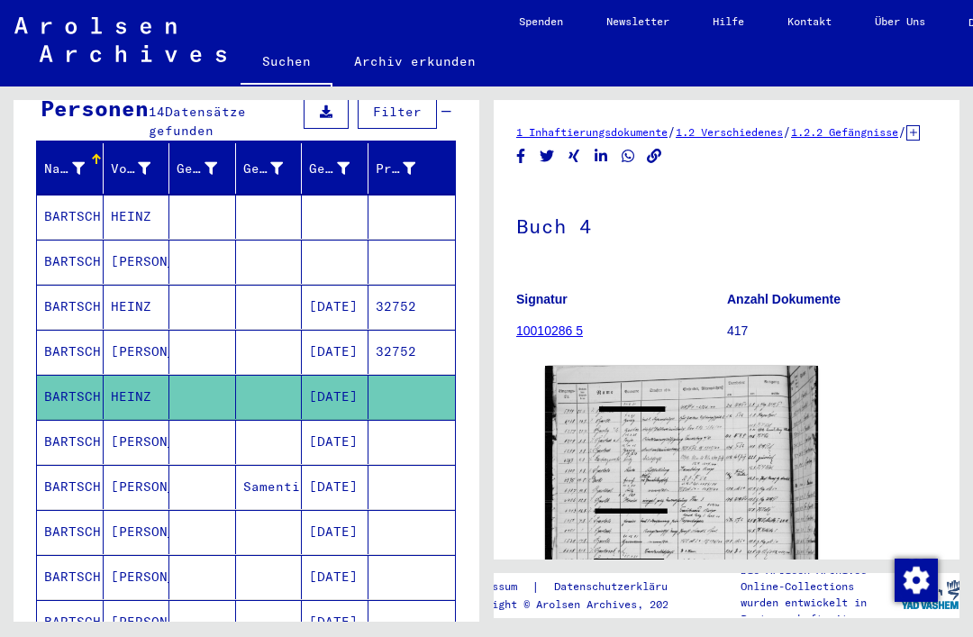
scroll to position [204, 0]
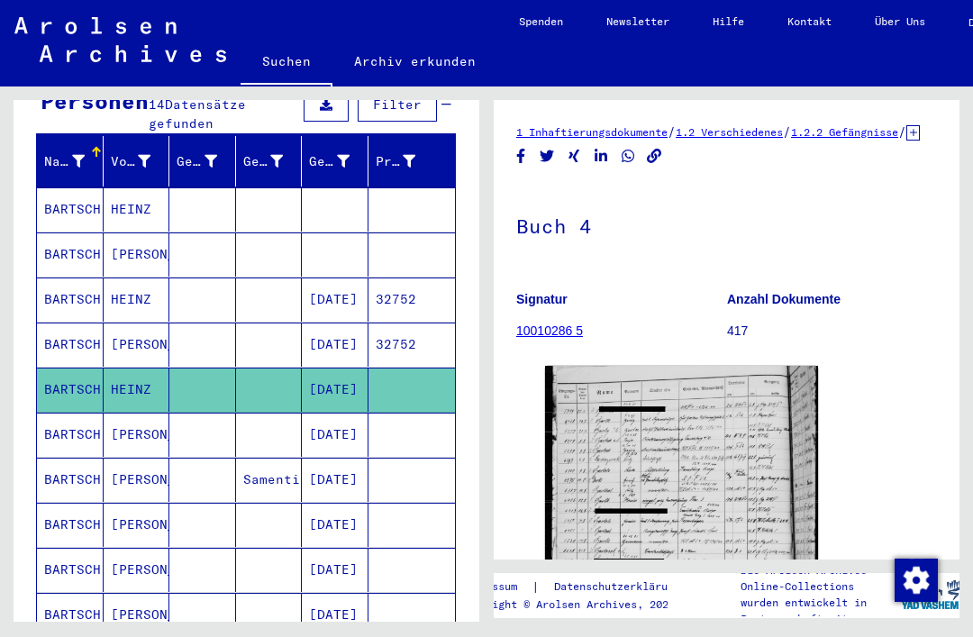
click at [130, 521] on mat-cell "[PERSON_NAME]" at bounding box center [137, 525] width 67 height 44
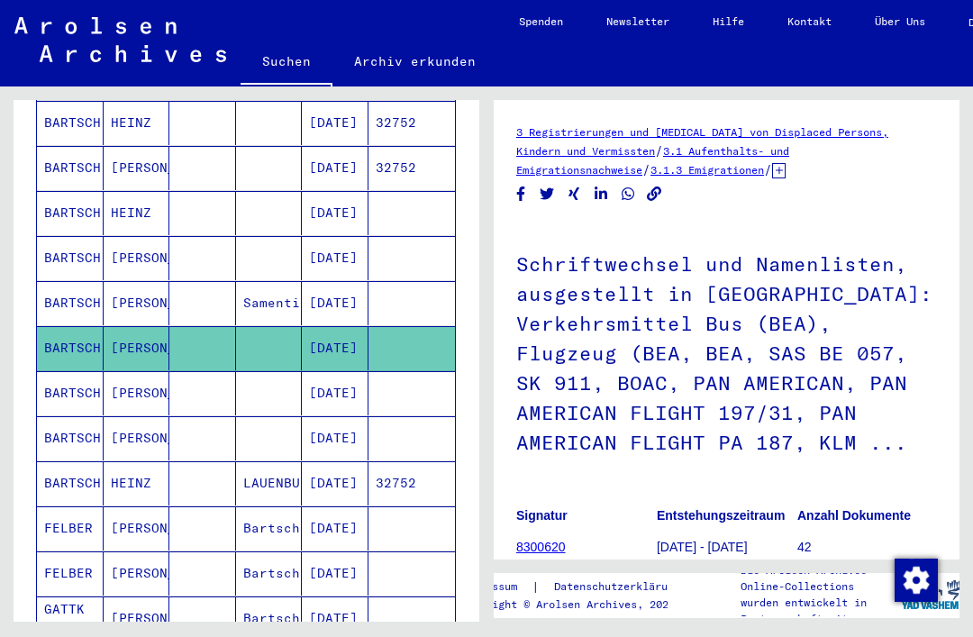
scroll to position [420, 0]
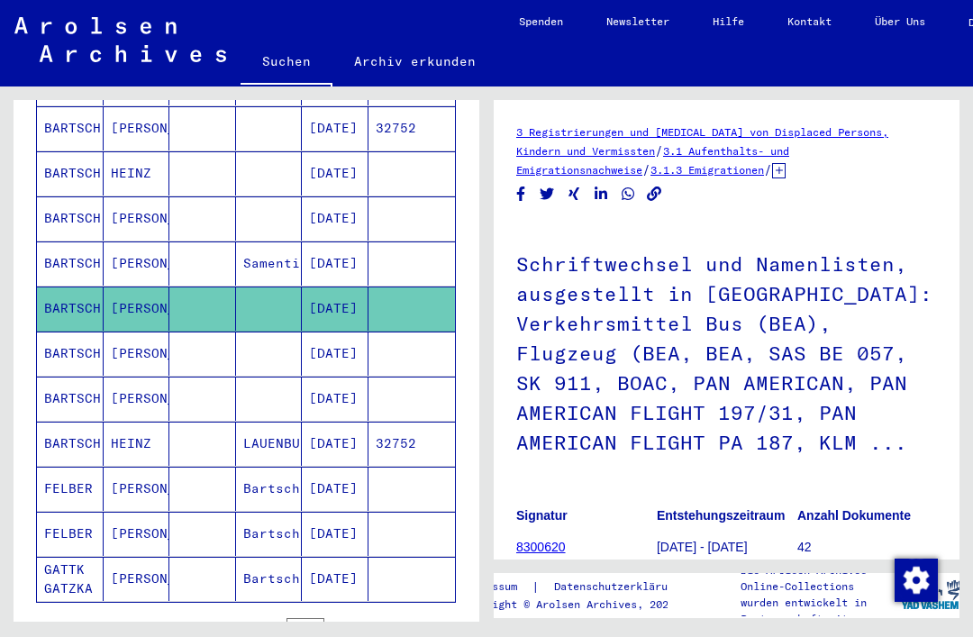
click at [119, 339] on mat-cell "[PERSON_NAME]" at bounding box center [137, 353] width 67 height 44
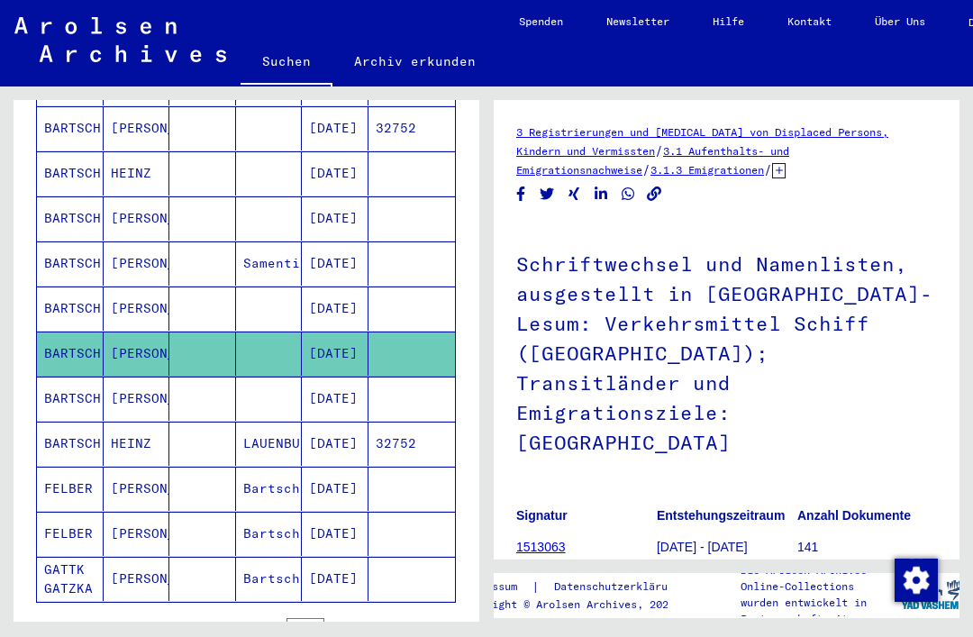
click at [146, 437] on mat-cell "HEINZ" at bounding box center [137, 443] width 67 height 44
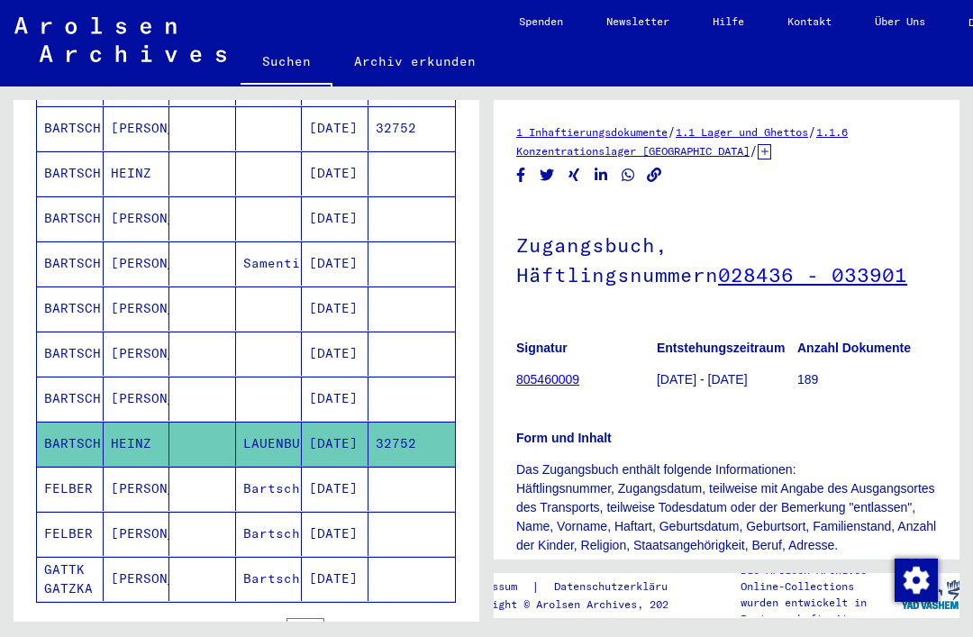
click at [194, 512] on mat-cell at bounding box center [202, 534] width 67 height 44
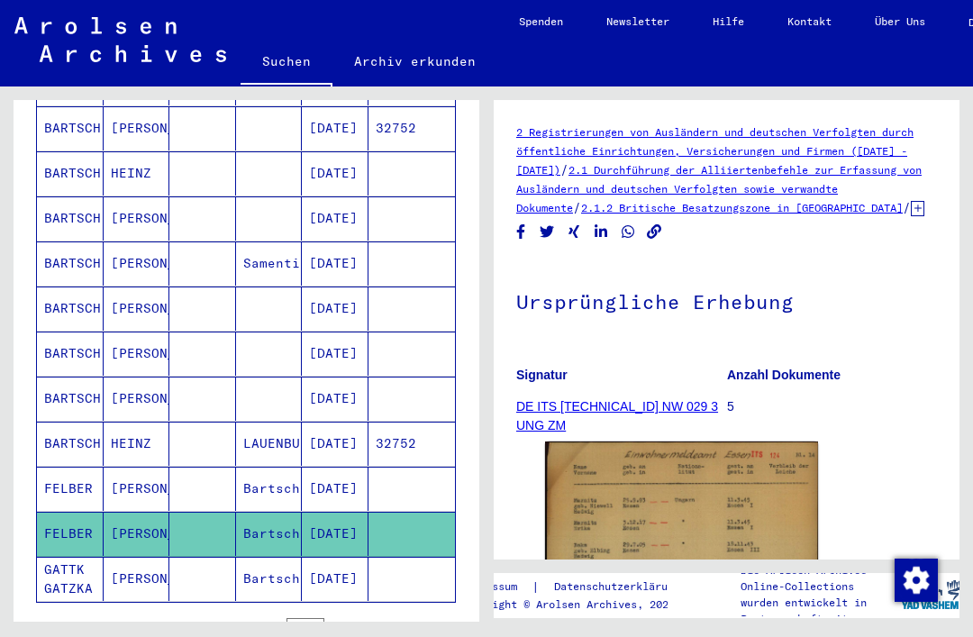
click at [182, 166] on mat-cell at bounding box center [202, 173] width 67 height 44
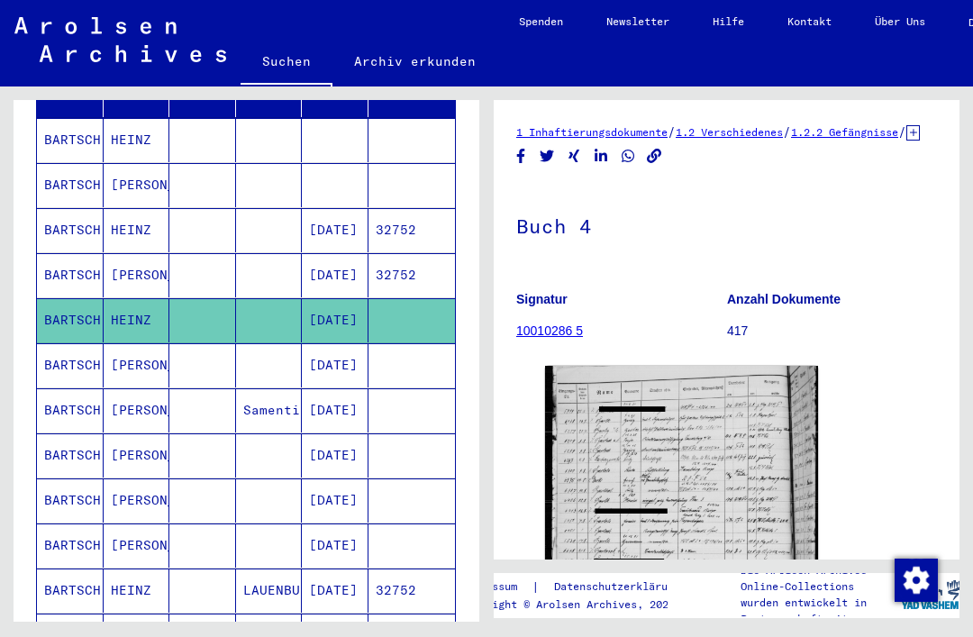
scroll to position [271, 0]
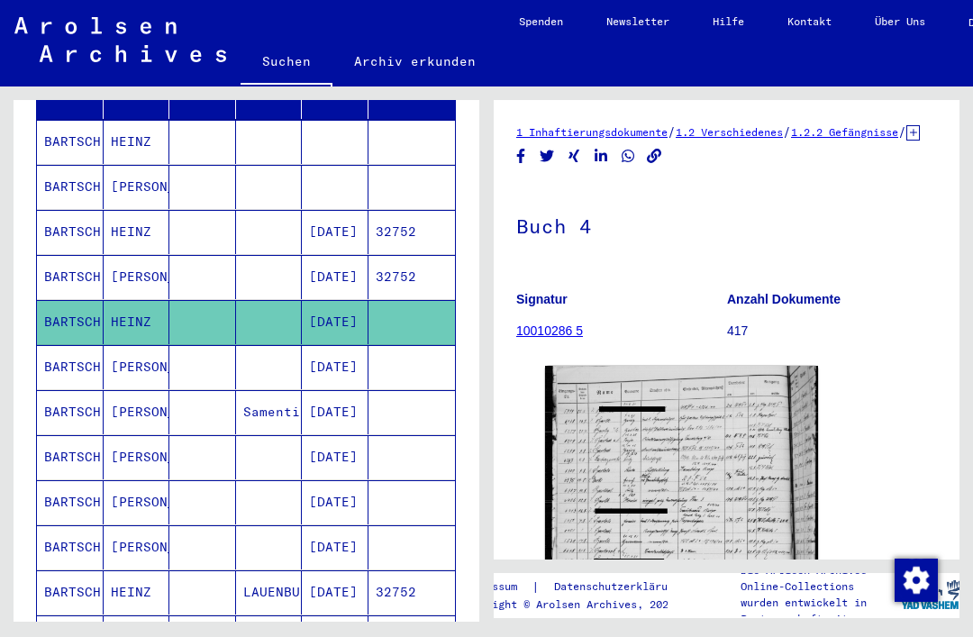
click at [166, 210] on mat-cell "HEINZ" at bounding box center [137, 232] width 67 height 44
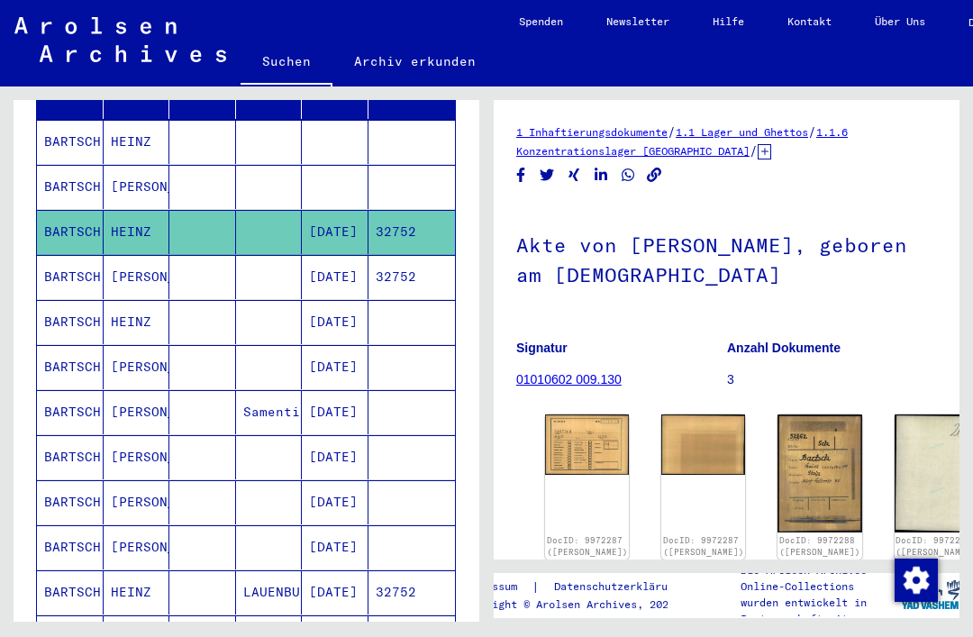
click at [207, 120] on mat-cell at bounding box center [202, 142] width 67 height 44
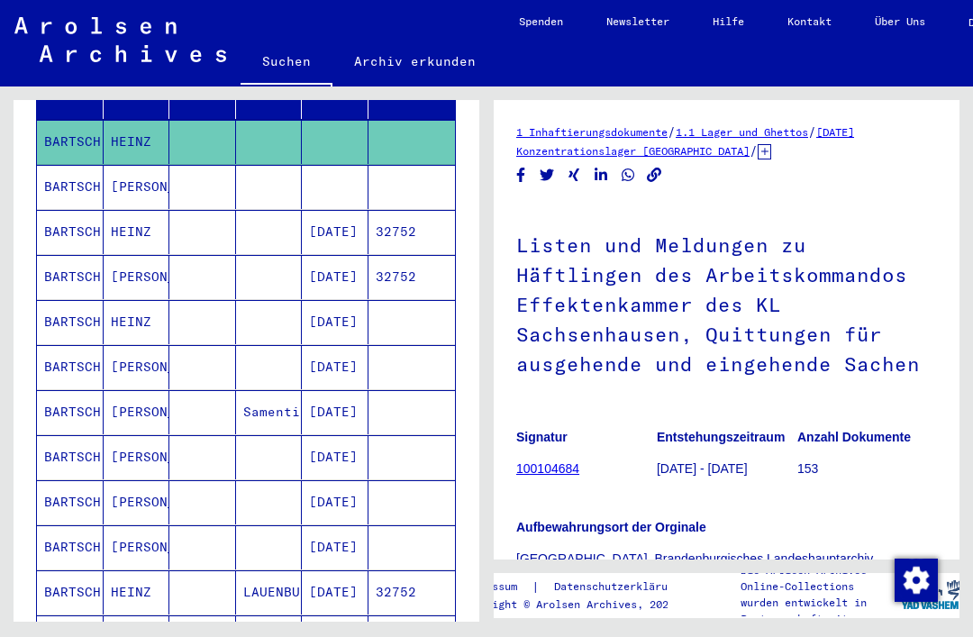
click at [189, 165] on mat-cell at bounding box center [202, 187] width 67 height 44
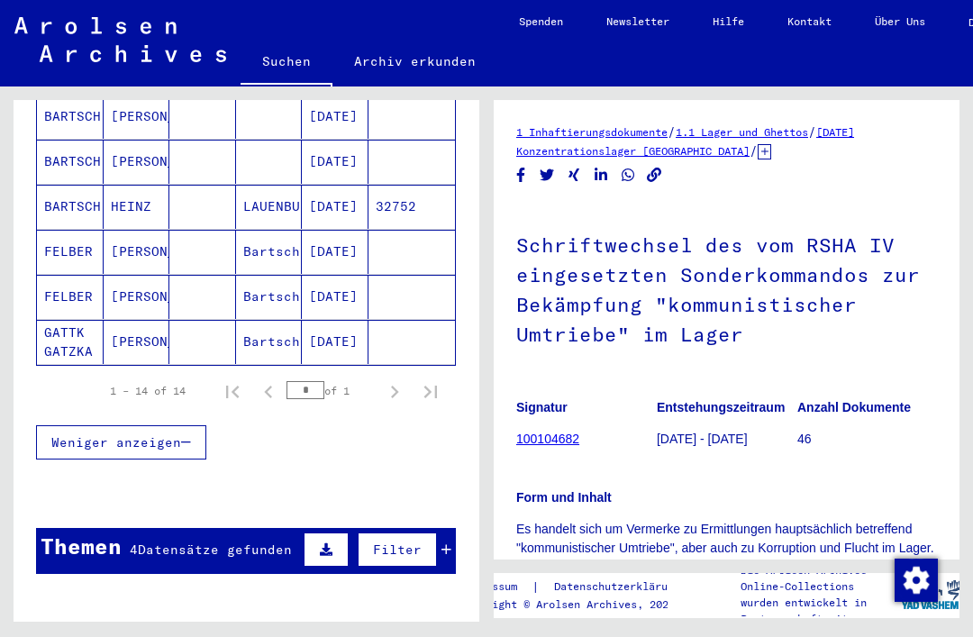
scroll to position [661, 0]
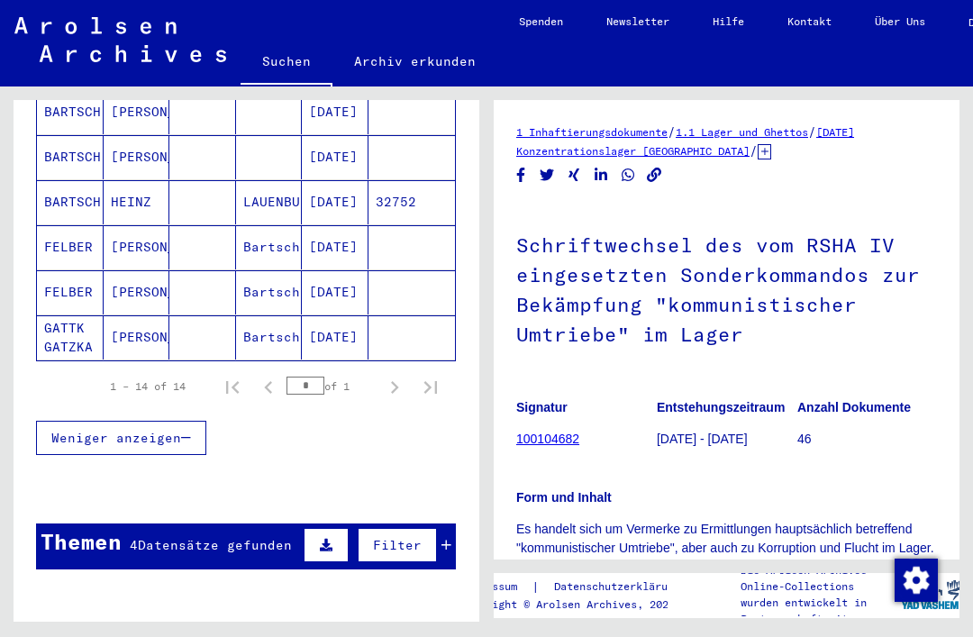
click at [136, 280] on mat-cell "[PERSON_NAME]" at bounding box center [137, 292] width 67 height 44
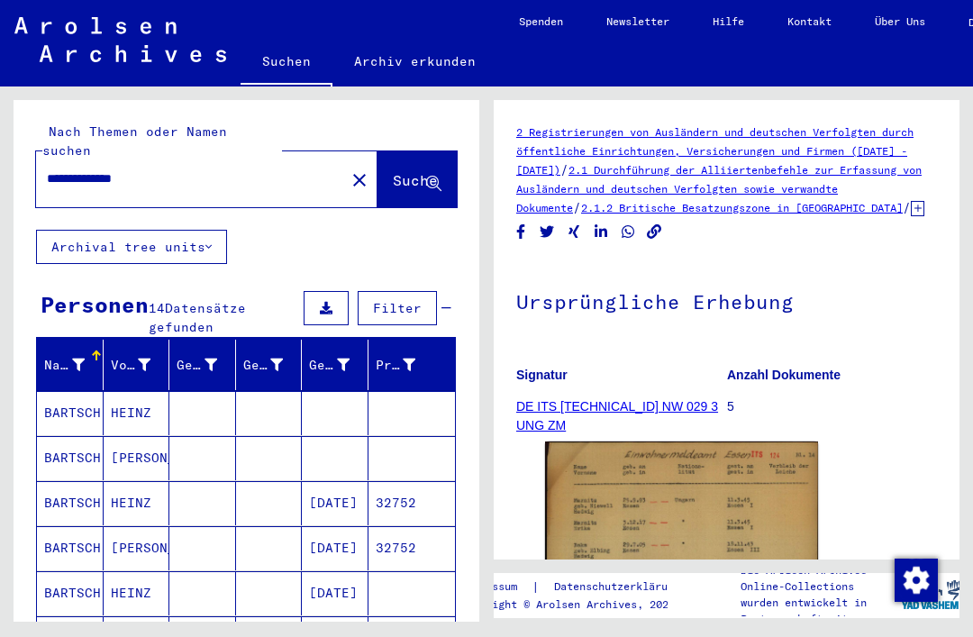
click at [53, 169] on input "**********" at bounding box center [190, 178] width 287 height 19
click at [81, 169] on input "**********" at bounding box center [190, 178] width 287 height 19
click at [293, 169] on input "**********" at bounding box center [190, 178] width 287 height 19
click at [410, 151] on button "Suche" at bounding box center [416, 179] width 79 height 56
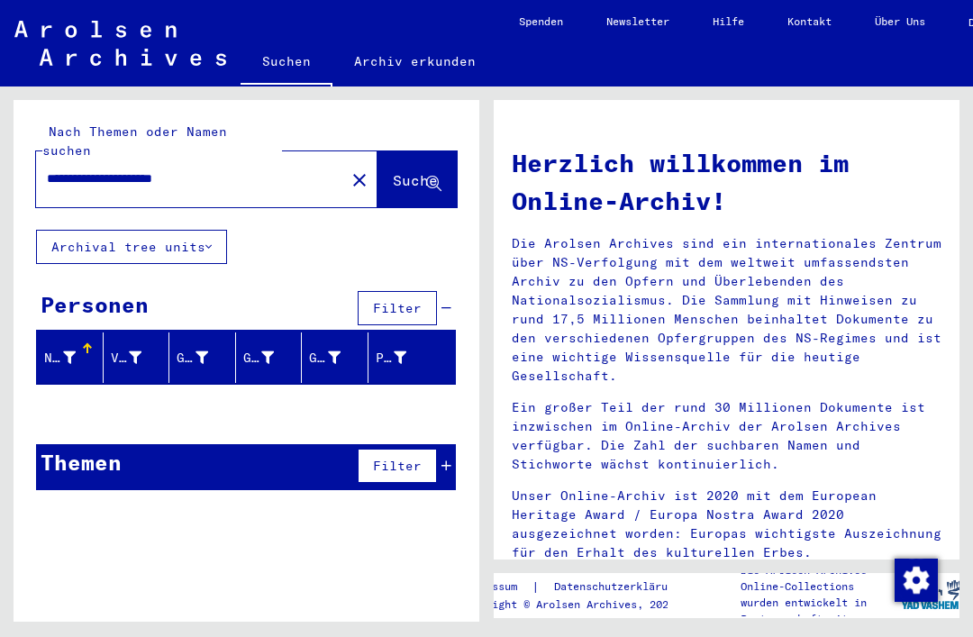
click at [272, 169] on input "**********" at bounding box center [185, 178] width 276 height 19
type input "**********"
click at [391, 151] on button "Suche" at bounding box center [416, 179] width 79 height 56
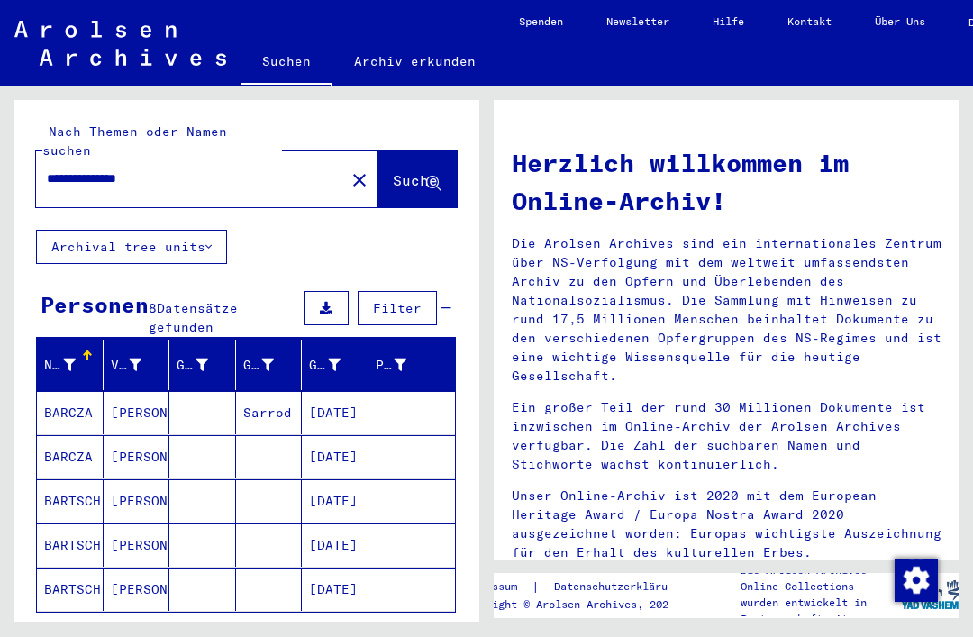
click at [132, 479] on mat-cell "[PERSON_NAME]" at bounding box center [137, 500] width 67 height 43
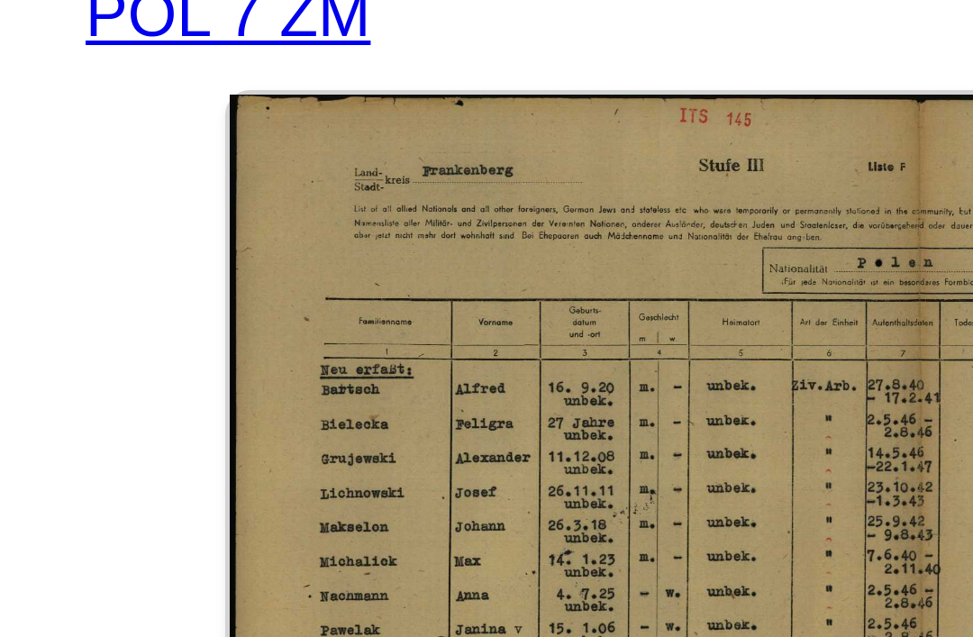
scroll to position [166, 0]
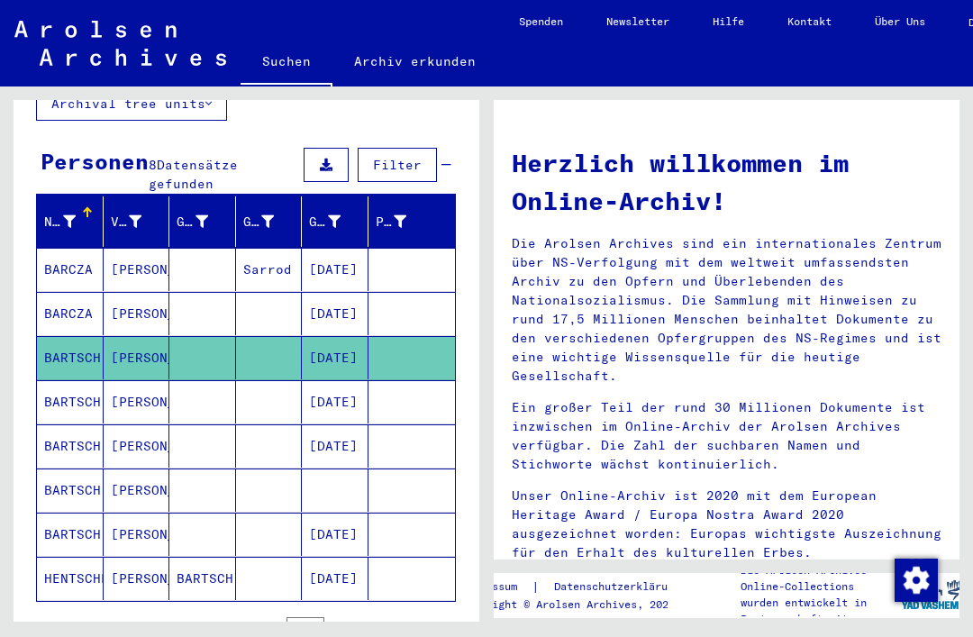
scroll to position [156, 0]
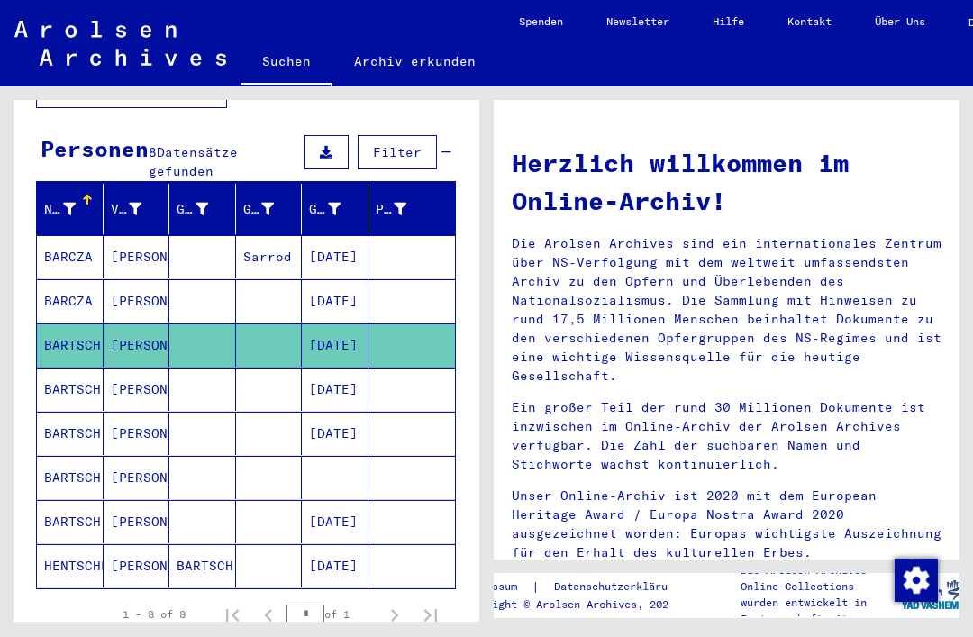
click at [65, 367] on mat-cell "BARTSCH" at bounding box center [70, 388] width 67 height 43
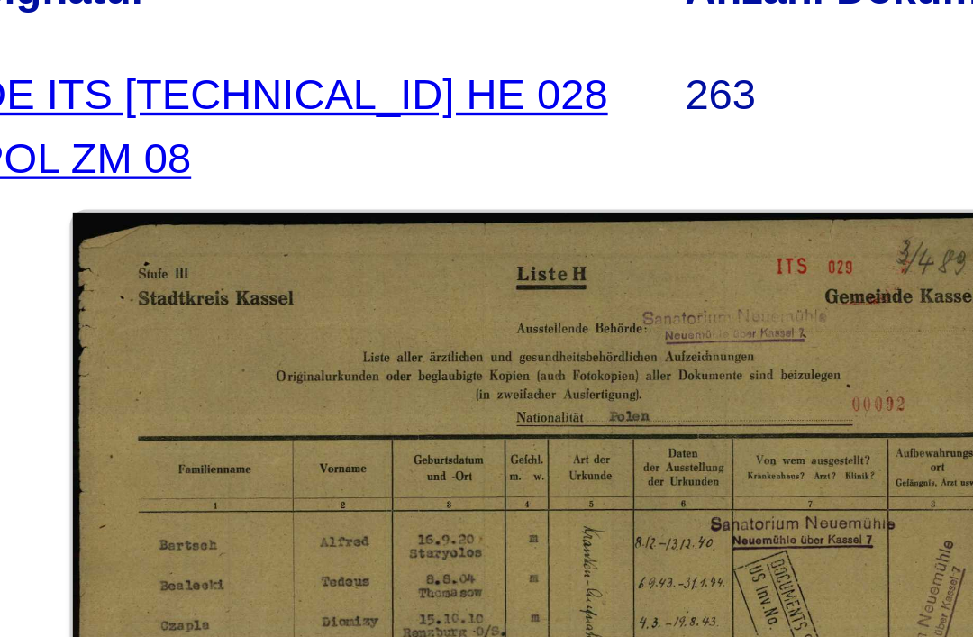
scroll to position [229, 0]
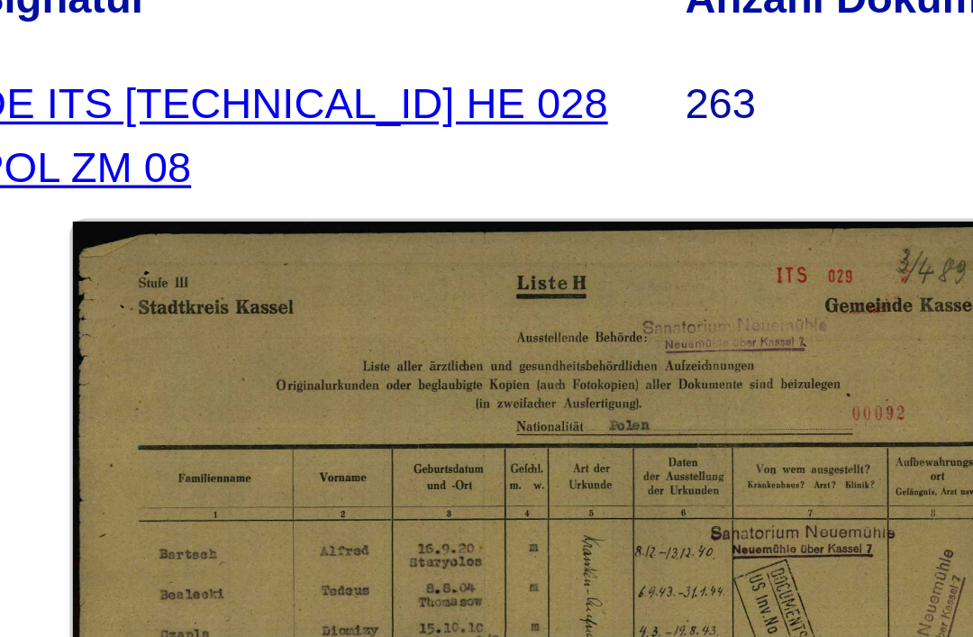
click at [516, 203] on figure "Signatur DE ITS [TECHNICAL_ID] HE 028 POL ZM 08" at bounding box center [621, 243] width 210 height 81
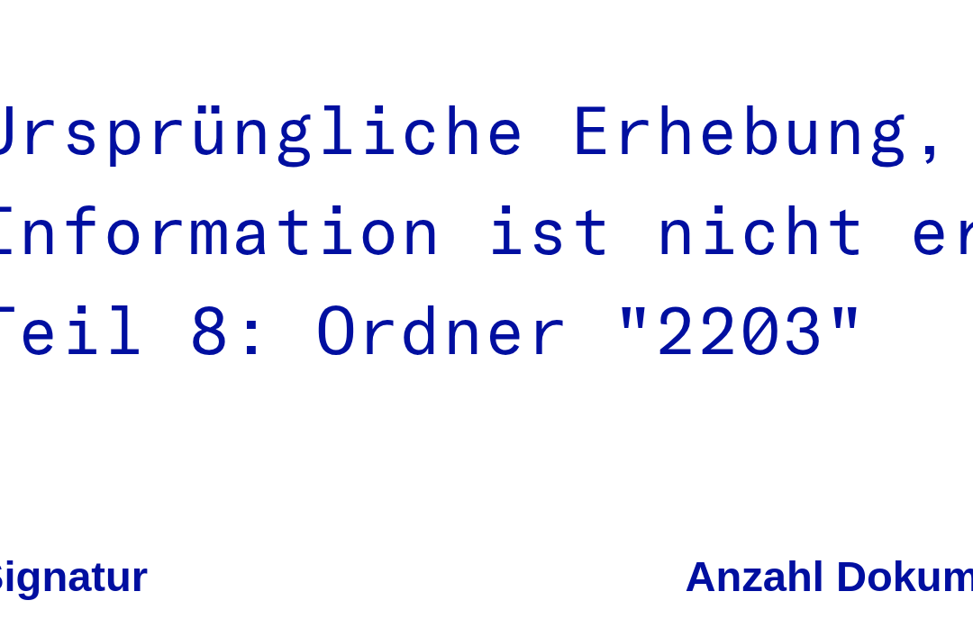
scroll to position [53, 0]
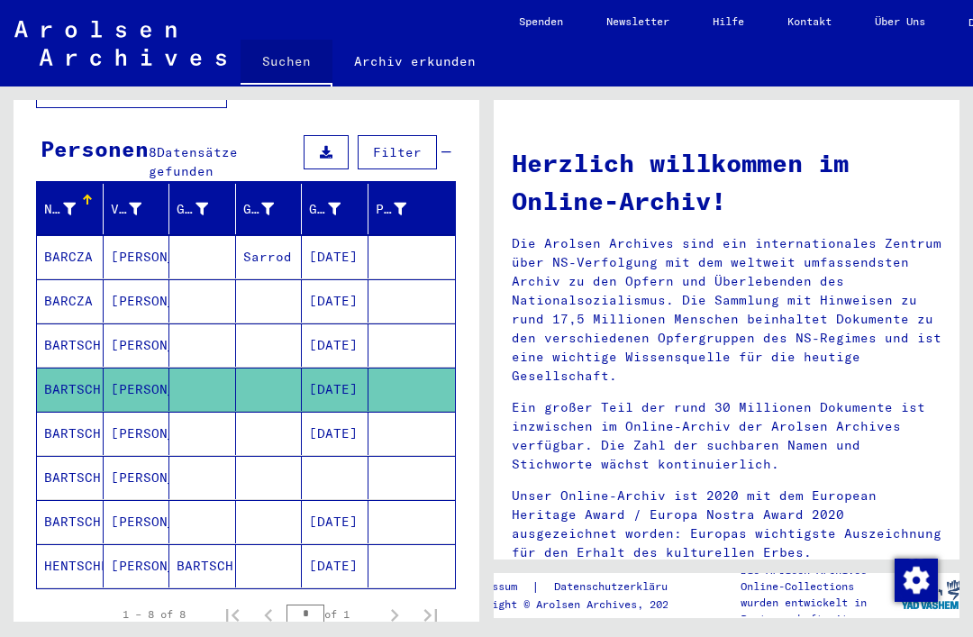
click at [290, 57] on link "Suchen" at bounding box center [286, 63] width 92 height 47
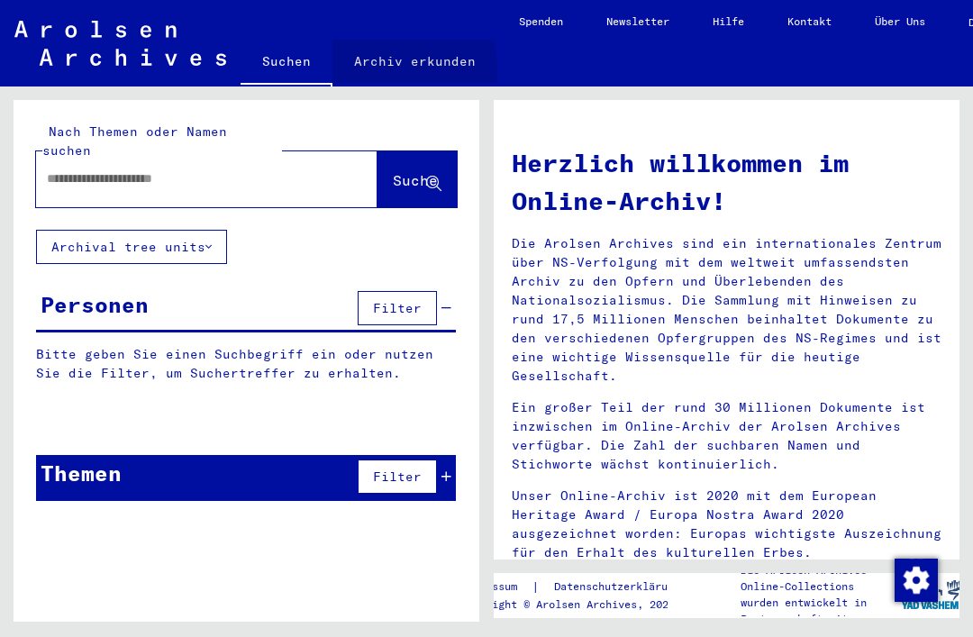
click at [393, 70] on link "Archiv erkunden" at bounding box center [414, 61] width 165 height 43
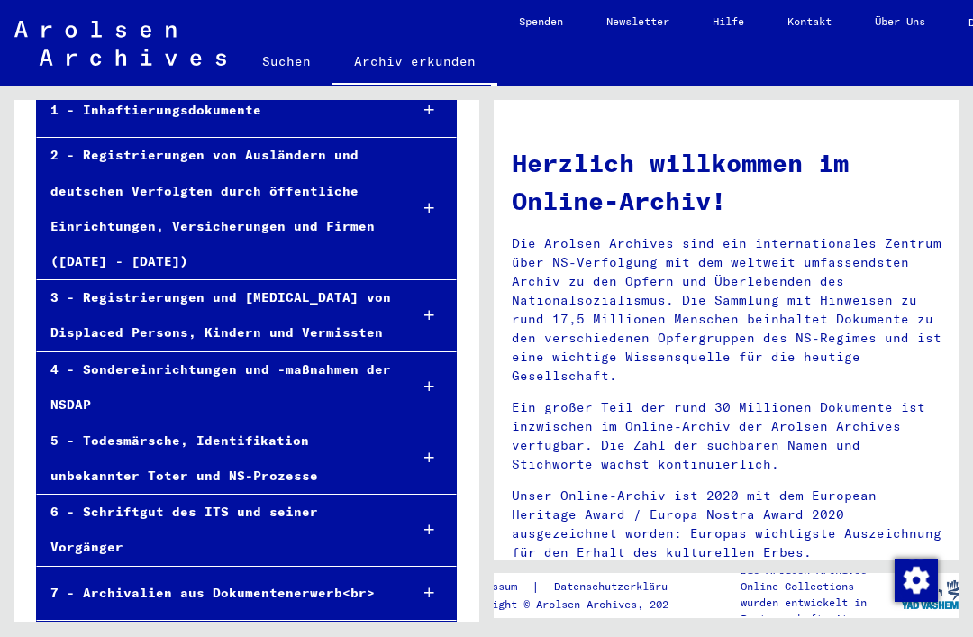
scroll to position [204, 0]
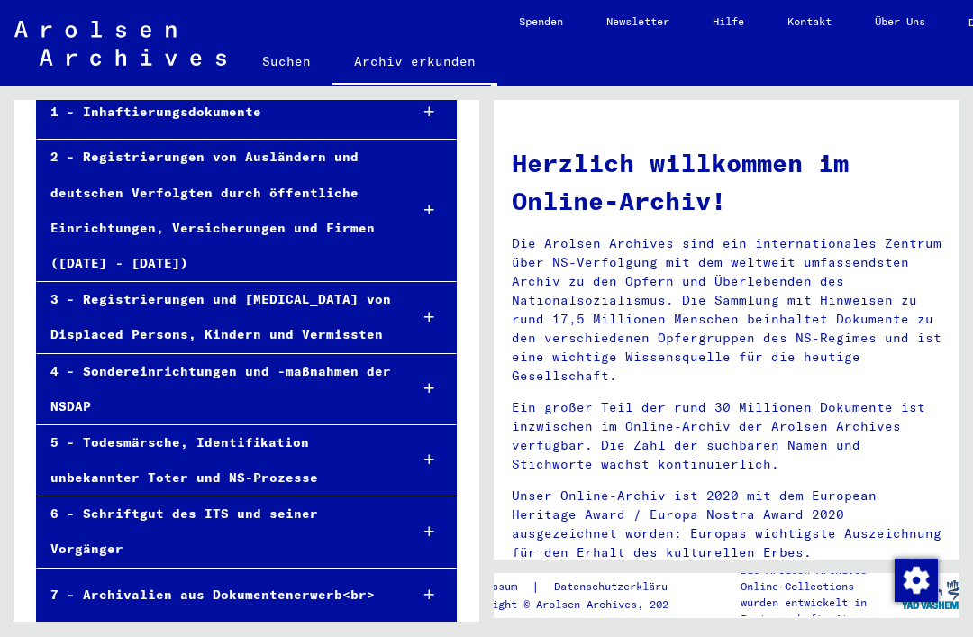
click at [122, 282] on div "3 - Registrierungen und [MEDICAL_DATA] von Displaced Persons, Kindern und Vermi…" at bounding box center [215, 317] width 357 height 70
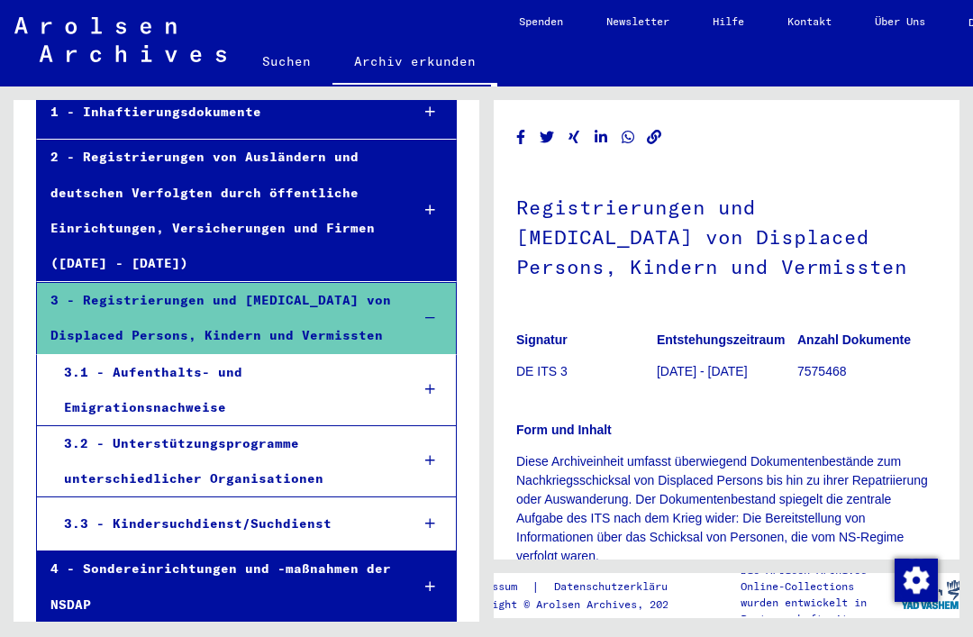
click at [171, 506] on div "3.3 - Kindersuchdienst/Suchdienst" at bounding box center [222, 523] width 345 height 35
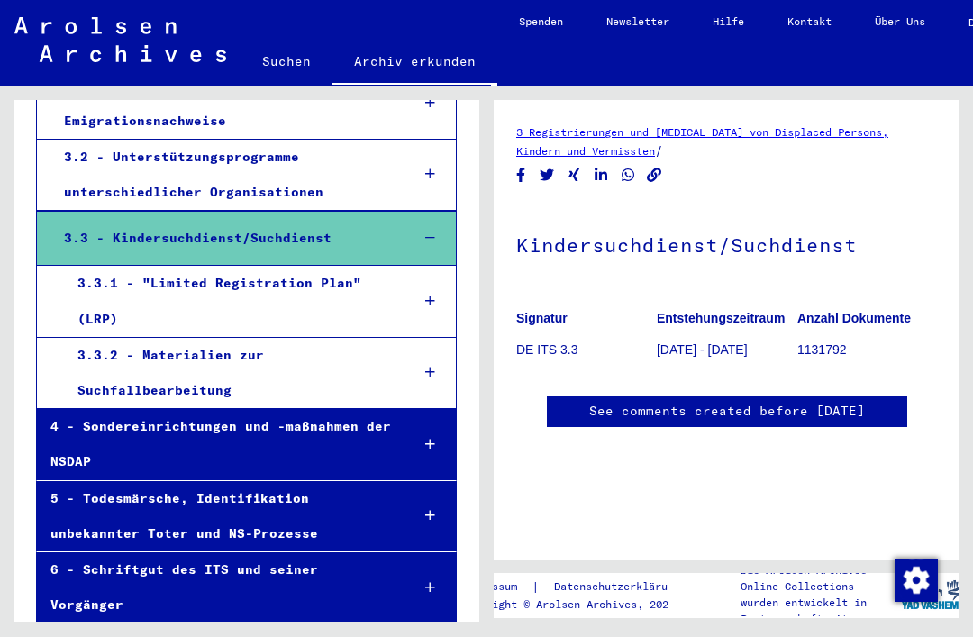
scroll to position [491, 0]
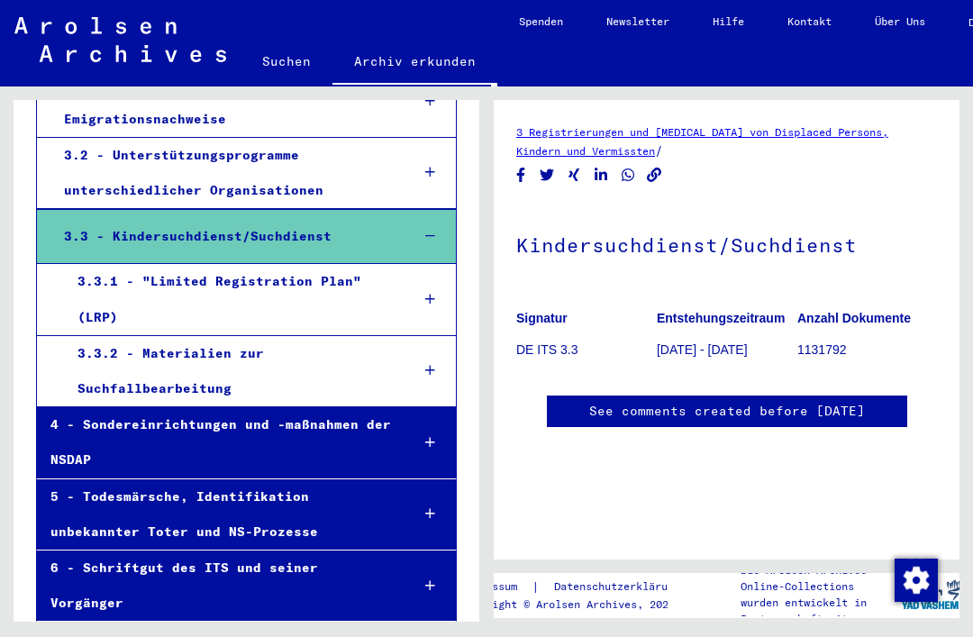
click at [176, 336] on div "3.3.2 - Materialien zur Suchfallbearbeitung" at bounding box center [229, 371] width 331 height 70
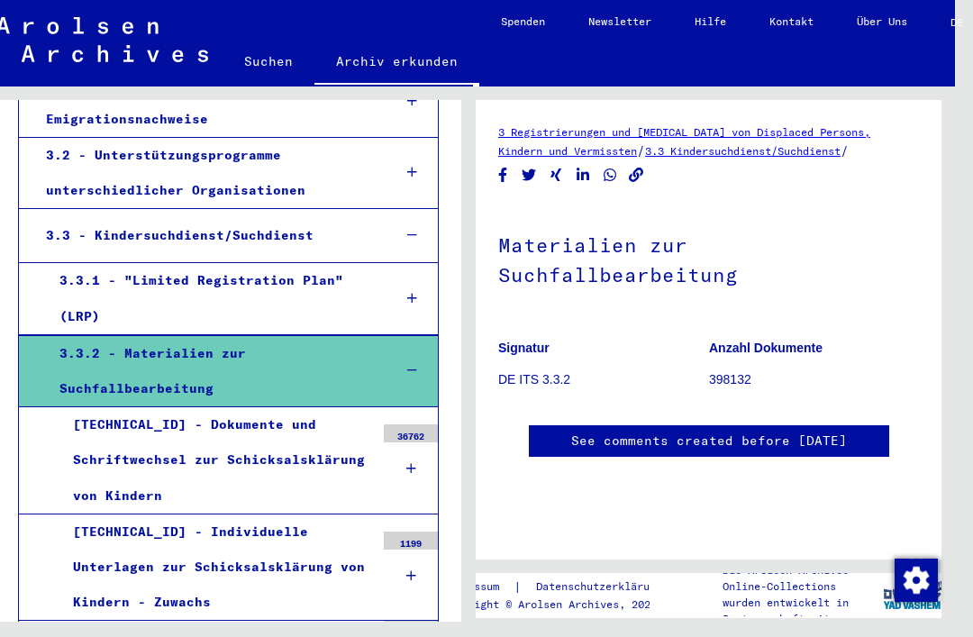
scroll to position [0, 19]
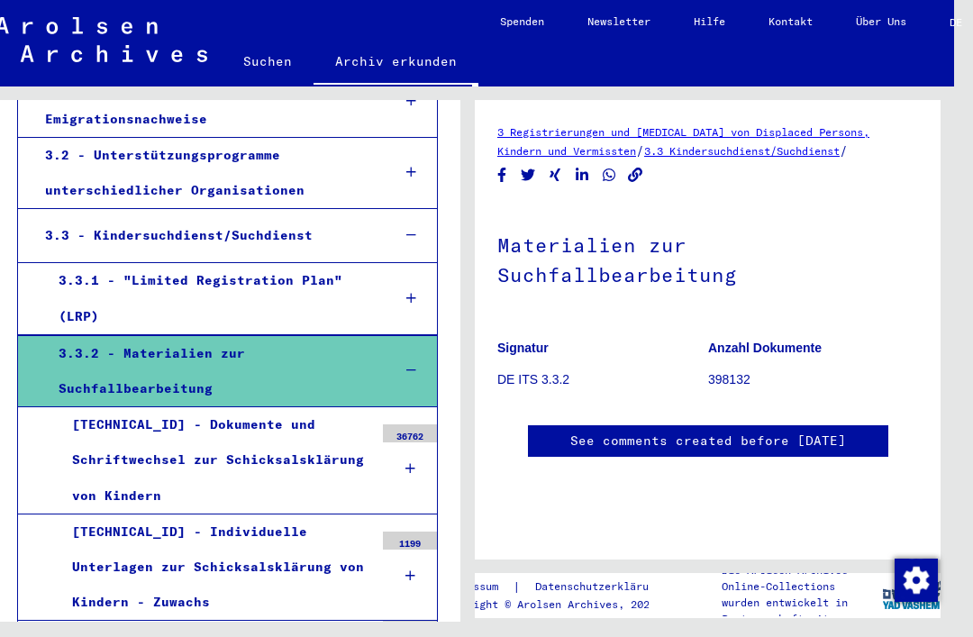
click at [172, 413] on div "[TECHNICAL_ID] - Dokumente und Schriftwechsel zur Schicksalsklärung von Kindern" at bounding box center [216, 460] width 315 height 106
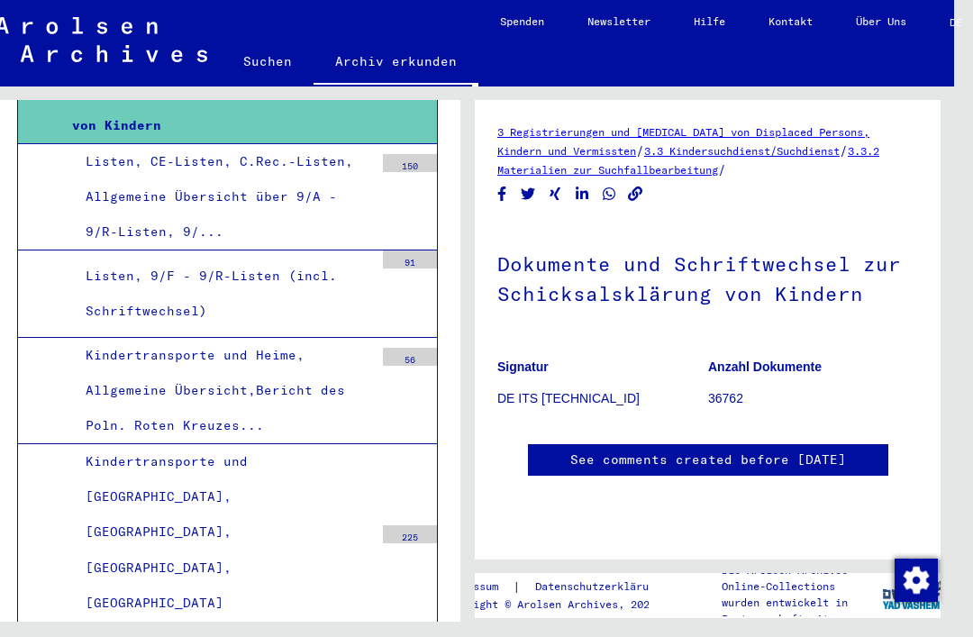
scroll to position [865, 0]
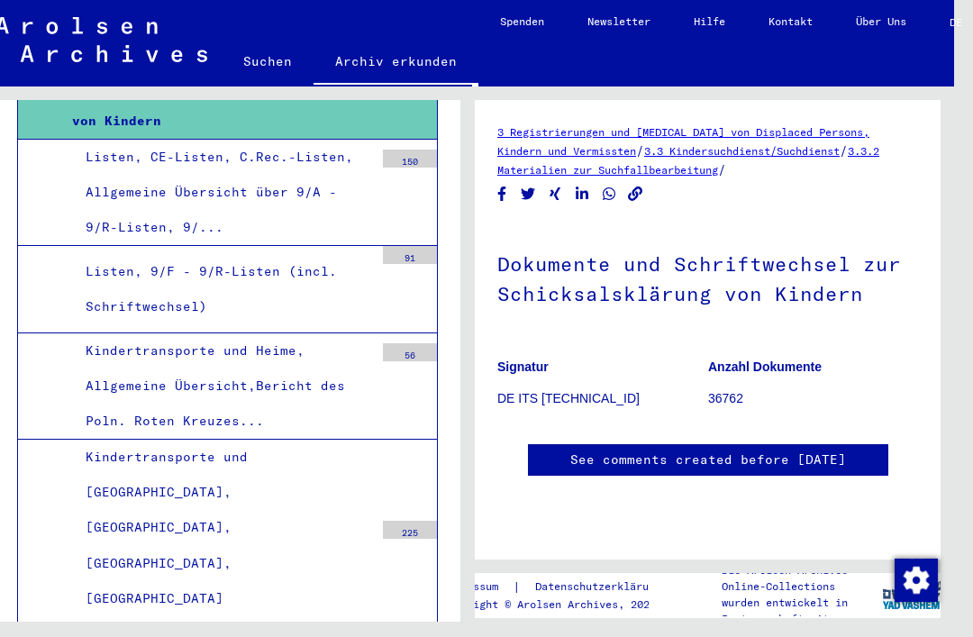
click at [119, 334] on div "Kindertransporte und Heime, Allgemeine Übersicht,Bericht des Poln. Roten Kreuze…" at bounding box center [223, 386] width 302 height 106
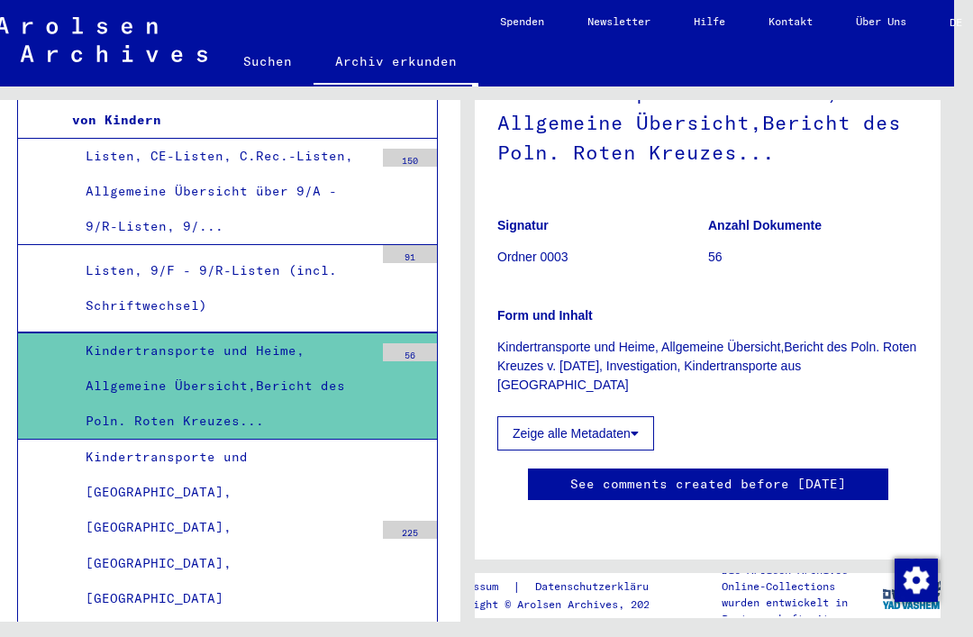
scroll to position [372, 0]
click at [623, 416] on button "Zeige alle Metadaten" at bounding box center [575, 433] width 157 height 34
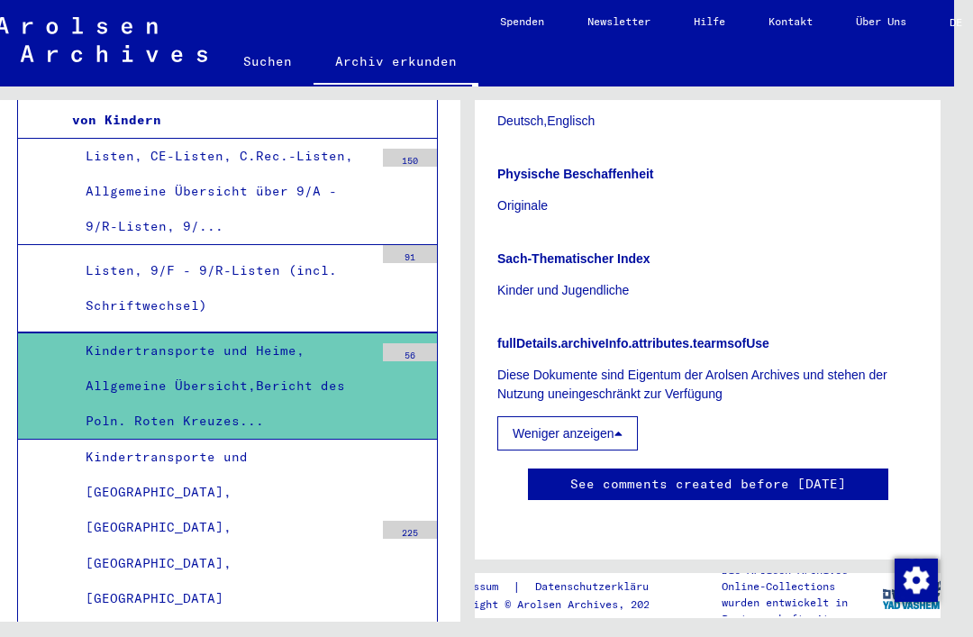
scroll to position [587, 0]
click at [741, 334] on p "fullDetails.archiveInfo.attributes.tearmsofUse" at bounding box center [707, 343] width 421 height 19
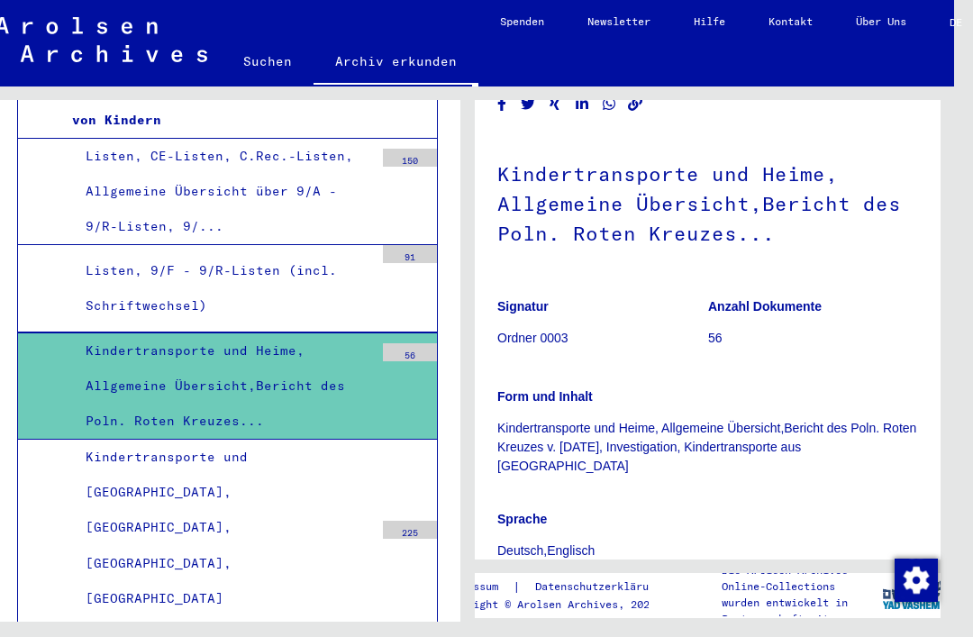
scroll to position [86, 0]
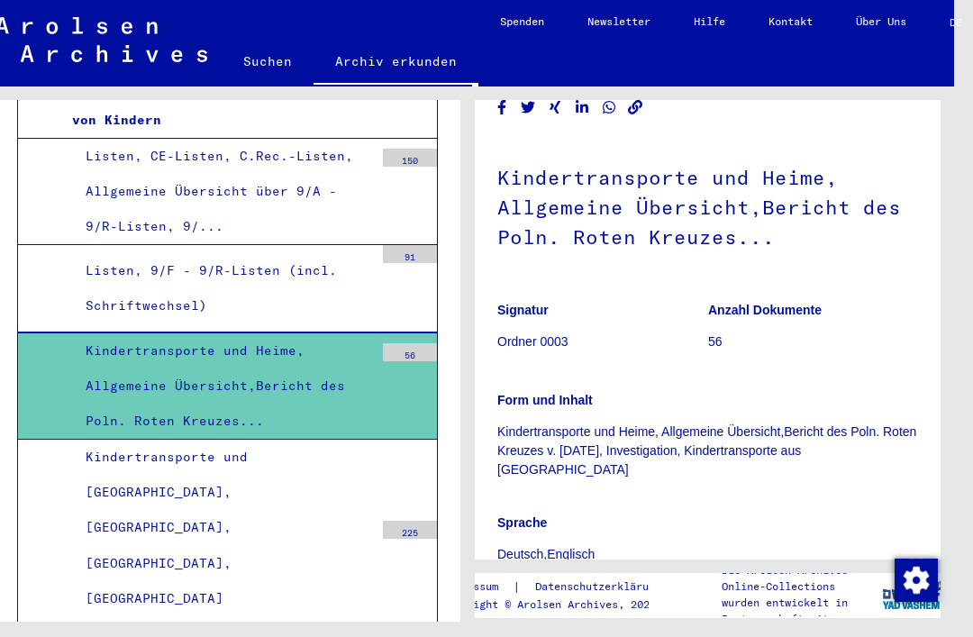
click at [819, 209] on h1 "Kindertransporte und Heime, Allgemeine Übersicht,Bericht des Poln. Roten Kreuze…" at bounding box center [707, 205] width 421 height 139
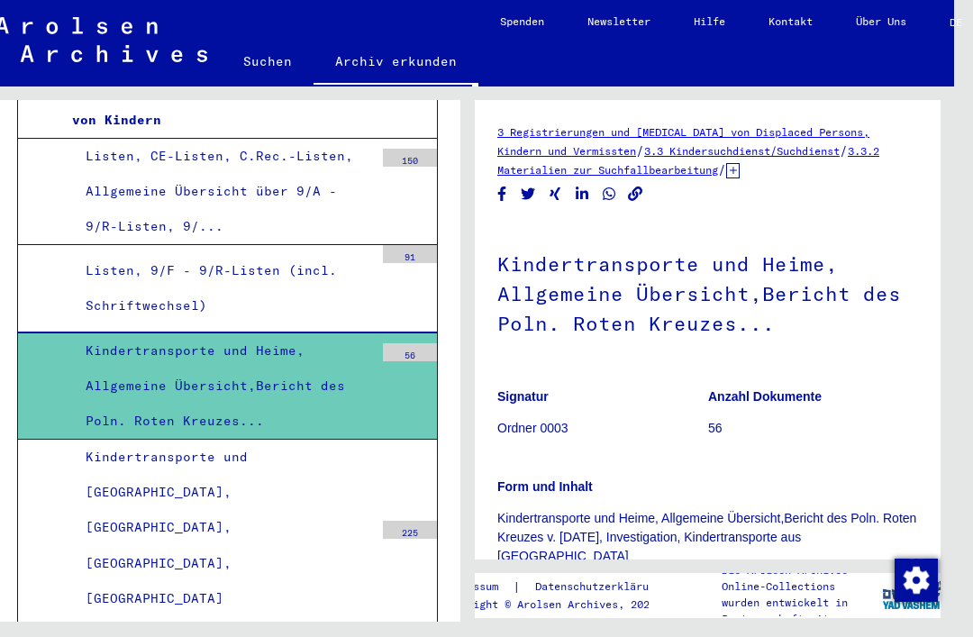
scroll to position [0, 0]
click at [89, 253] on div "Listen, 9/F - 9/R-Listen (incl. Schriftwechsel)" at bounding box center [223, 288] width 302 height 70
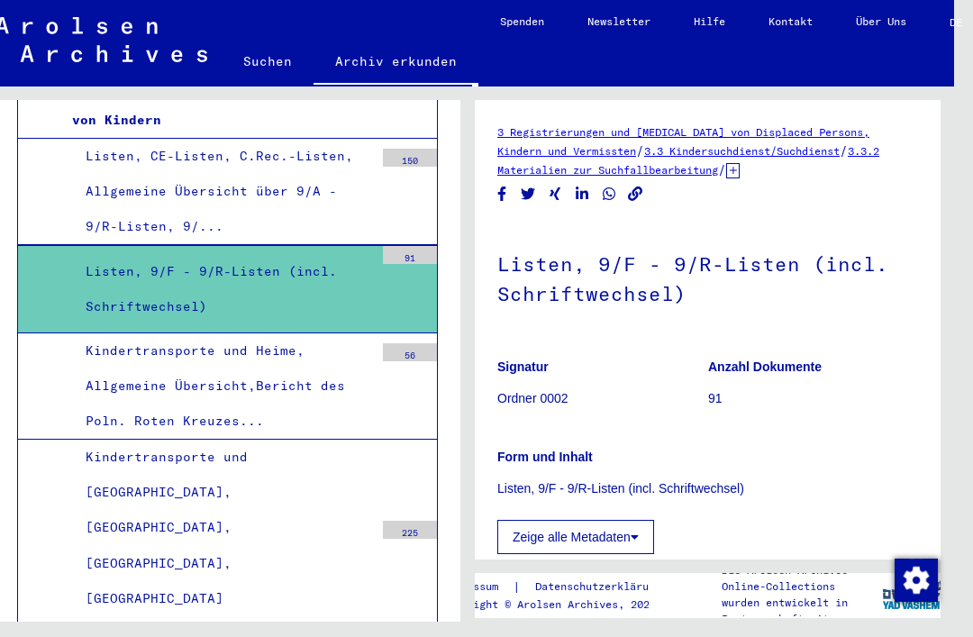
click at [81, 157] on div "Listen, CE-Listen, C.Rec.-Listen, Allgemeine Übersicht über 9/A - 9/R-Listen, 9…" at bounding box center [223, 192] width 302 height 106
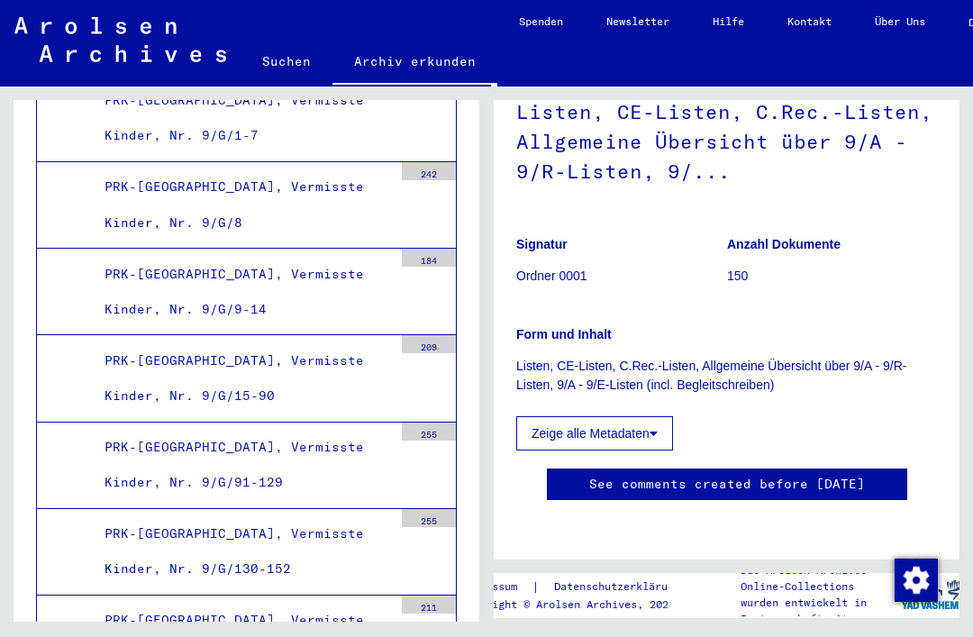
scroll to position [8586, 0]
